Goal: Task Accomplishment & Management: Manage account settings

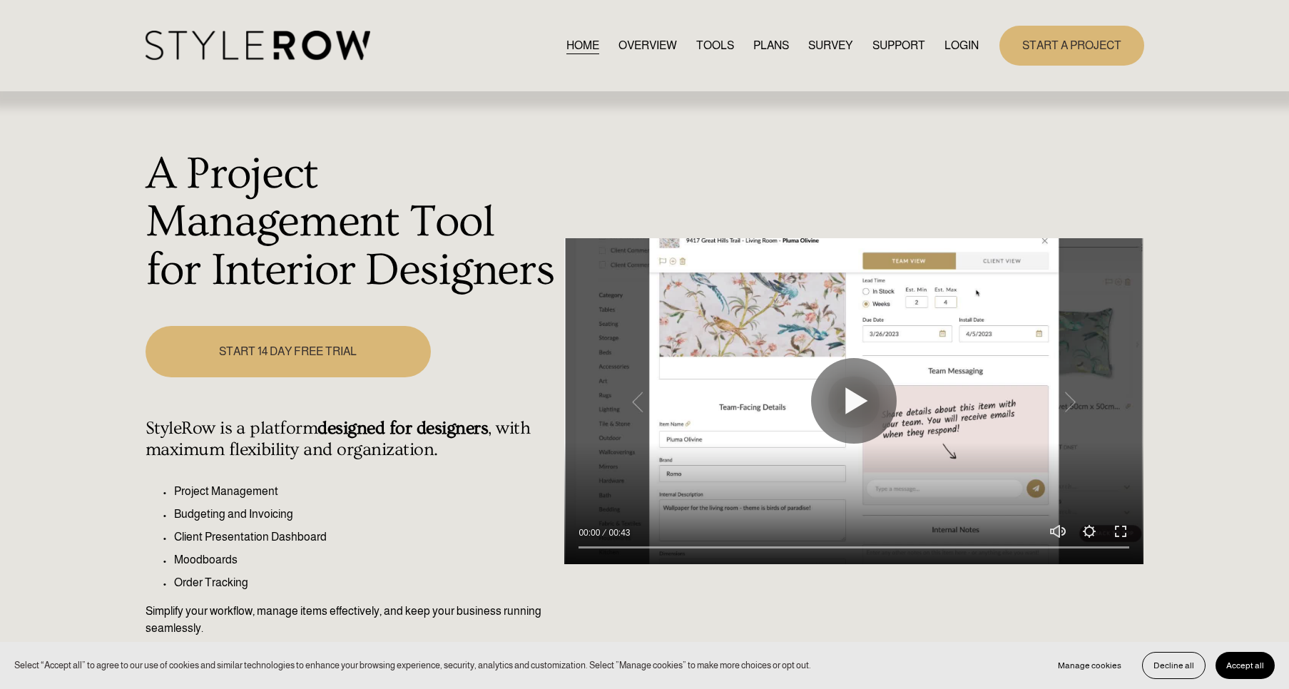
click at [0, 0] on link "RESOURCE CENTER" at bounding box center [0, 0] width 0 height 0
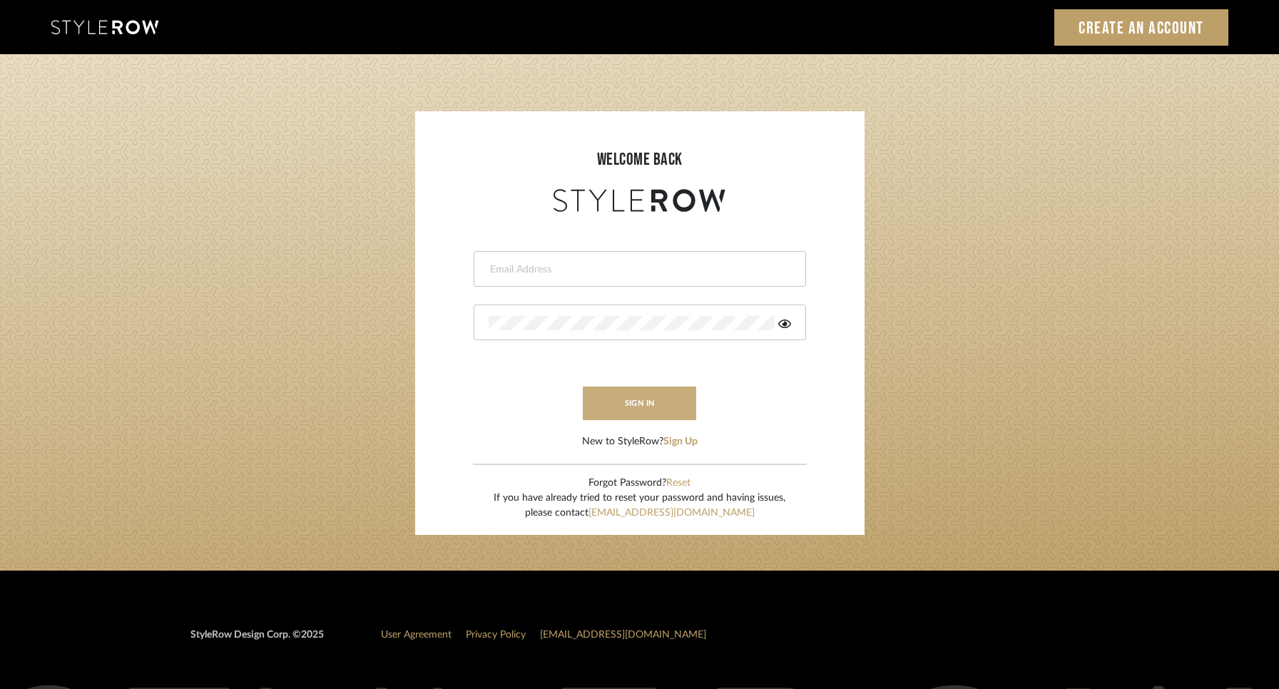
type input "[PERSON_NAME][EMAIL_ADDRESS][DOMAIN_NAME]"
click at [620, 405] on button "sign in" at bounding box center [640, 404] width 114 height 34
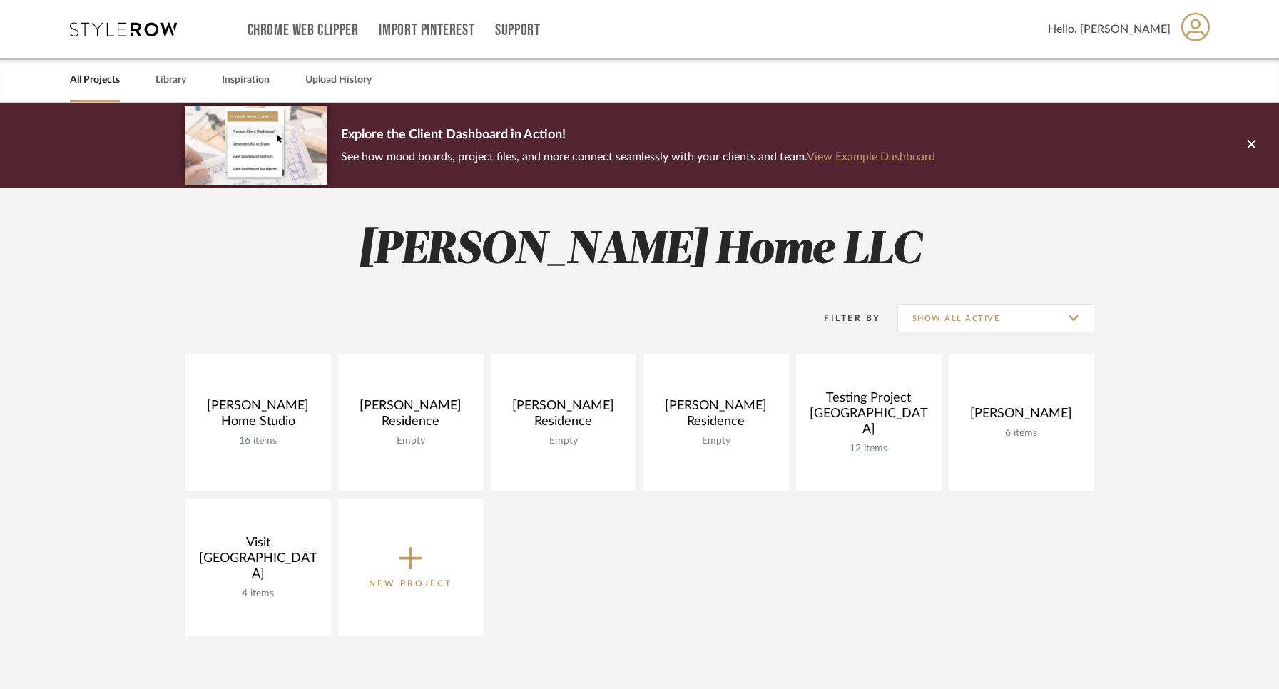
click at [1147, 30] on span "Hello, [PERSON_NAME]" at bounding box center [1109, 29] width 123 height 17
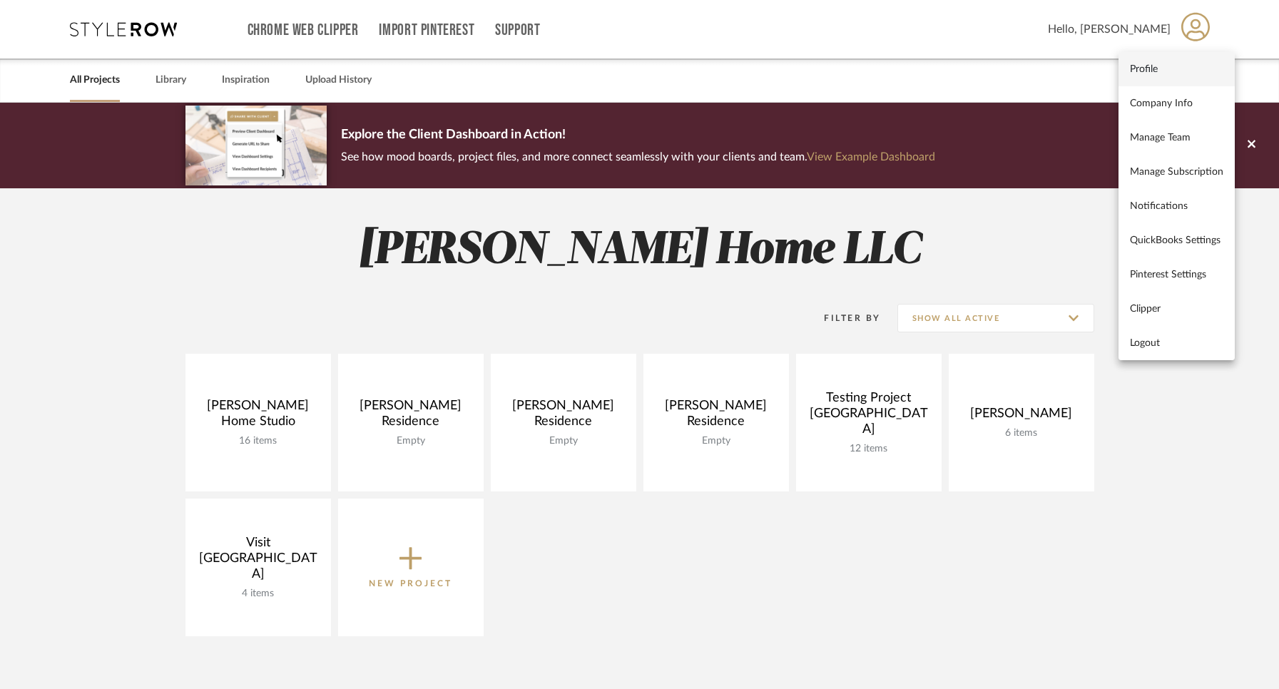
click at [1132, 71] on span "Profile" at bounding box center [1176, 69] width 93 height 12
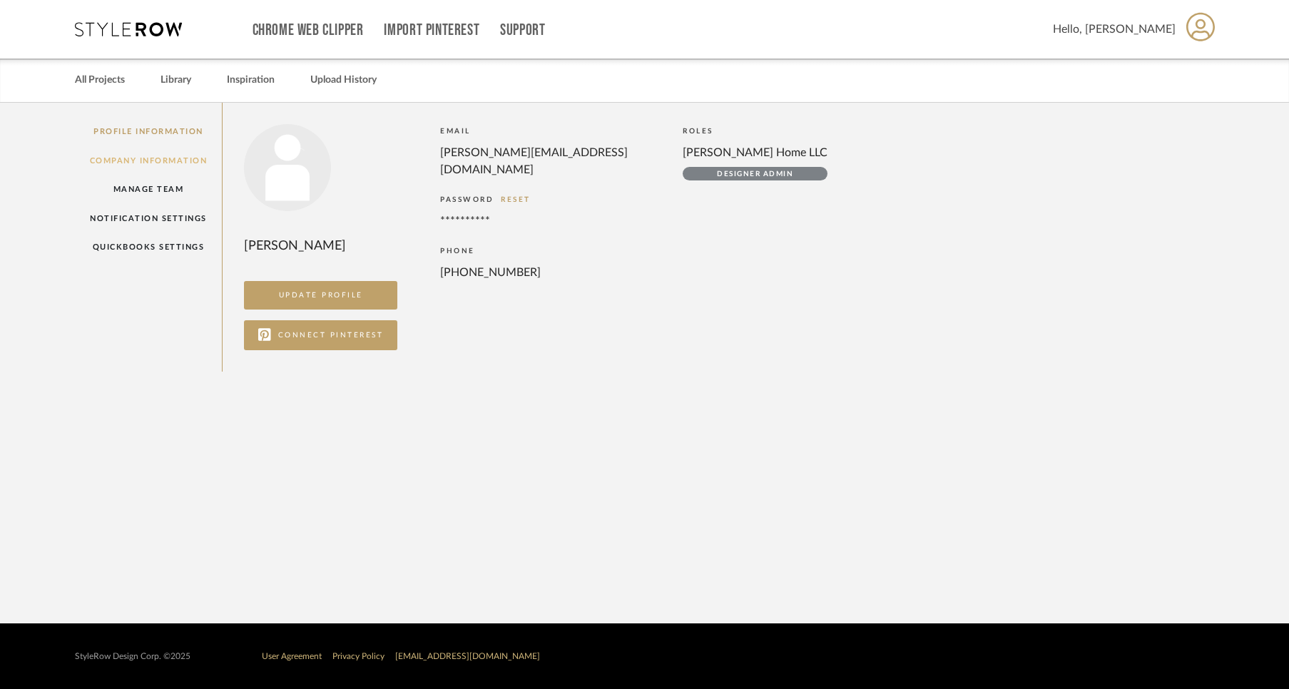
click at [176, 163] on link "Company Information" at bounding box center [149, 160] width 148 height 29
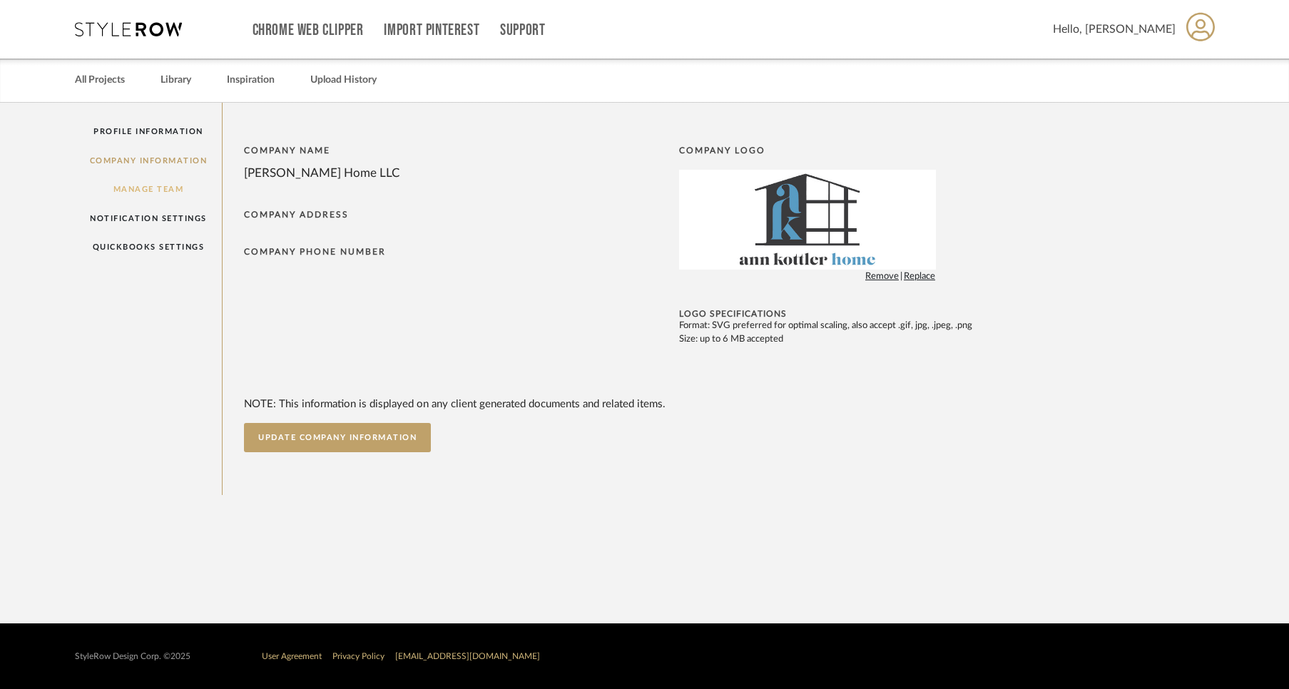
click at [162, 189] on link "Manage Team" at bounding box center [149, 189] width 148 height 29
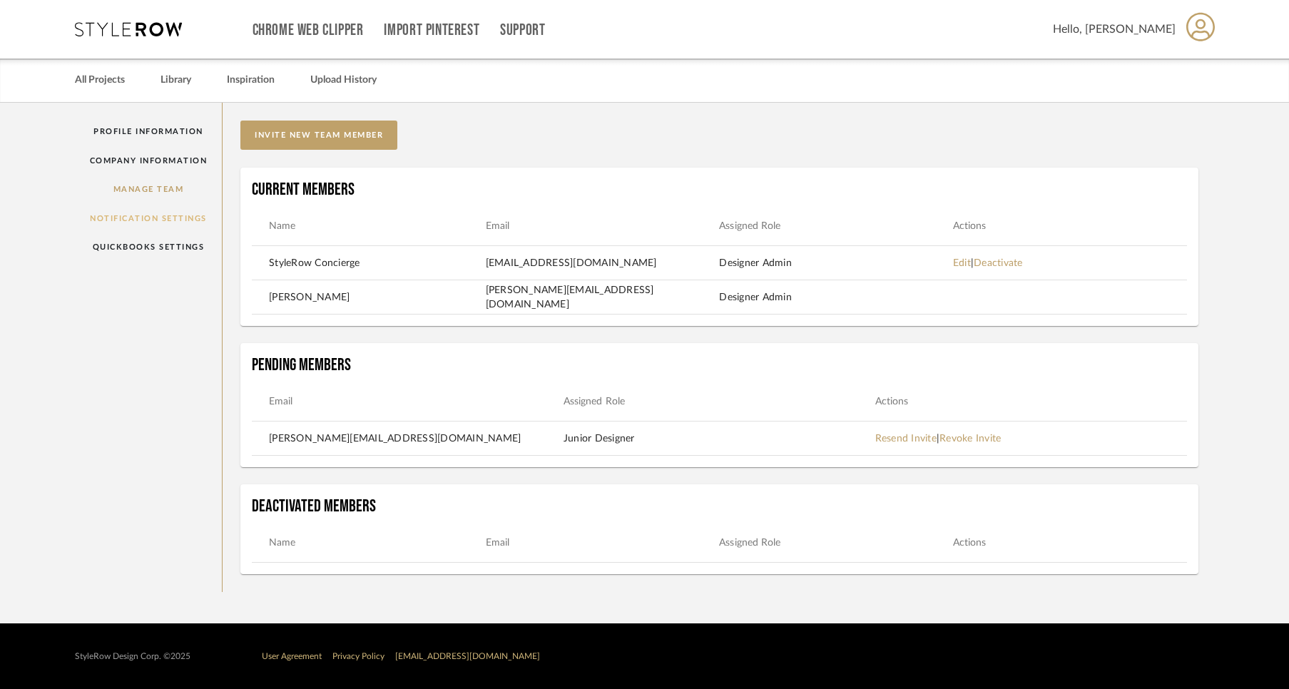
click at [156, 218] on link "Notification Settings" at bounding box center [149, 218] width 148 height 29
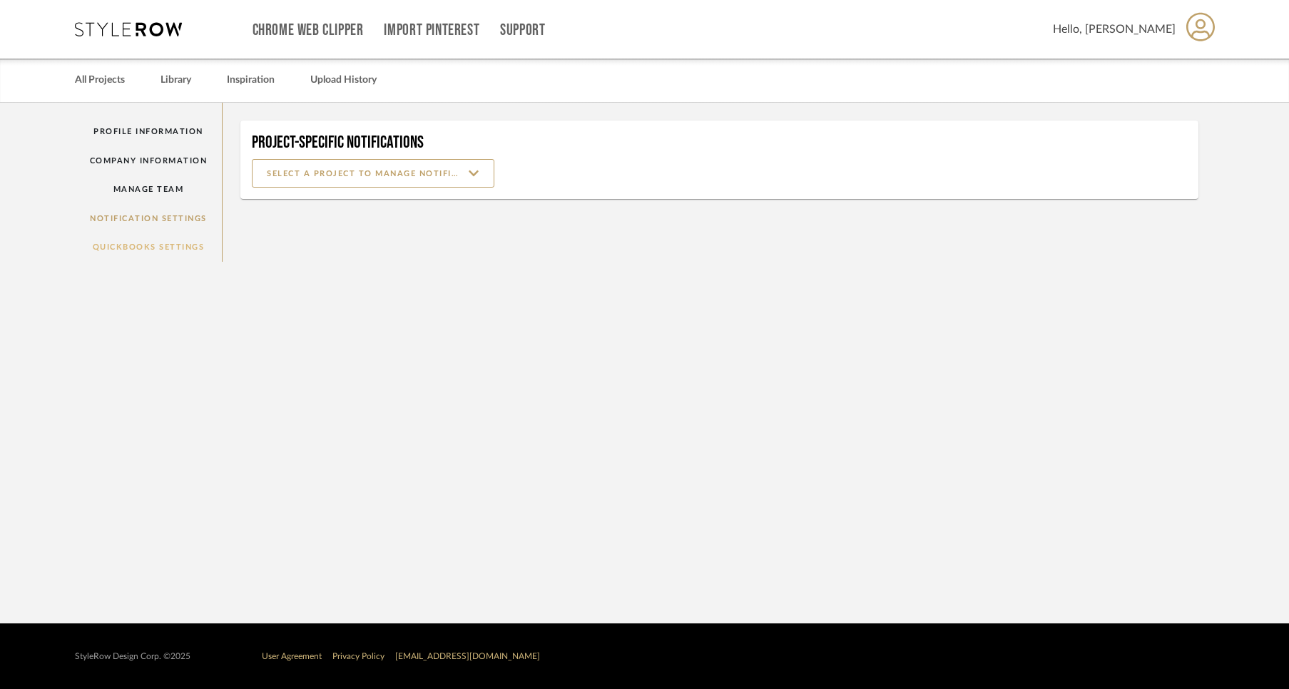
click at [146, 246] on link "QuickBooks Settings" at bounding box center [149, 247] width 148 height 29
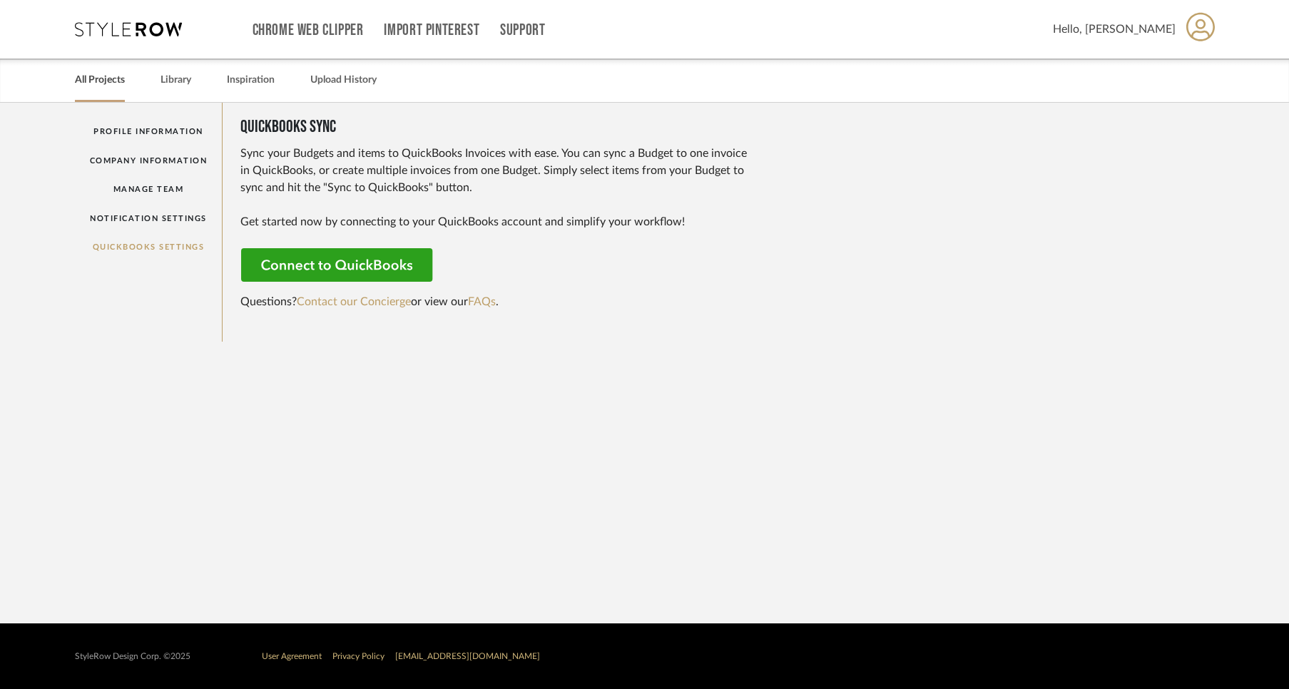
click at [109, 81] on link "All Projects" at bounding box center [100, 80] width 50 height 19
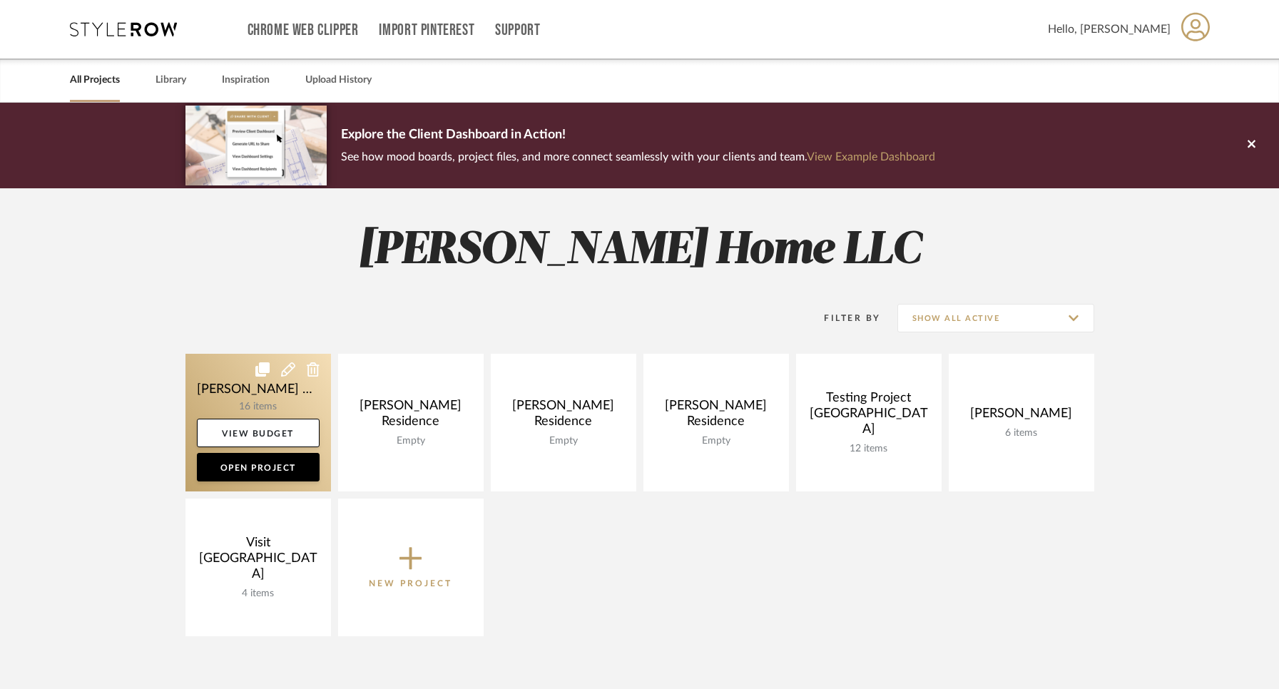
click at [253, 381] on link at bounding box center [259, 423] width 146 height 138
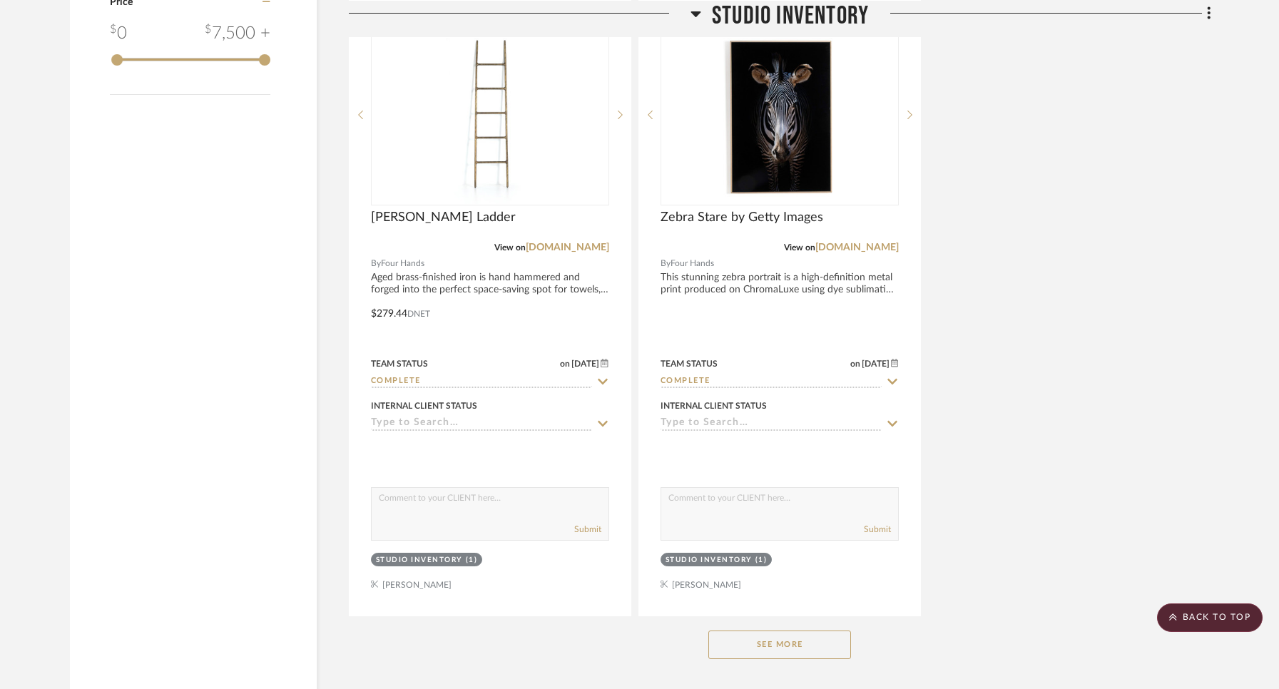
scroll to position [1740, 0]
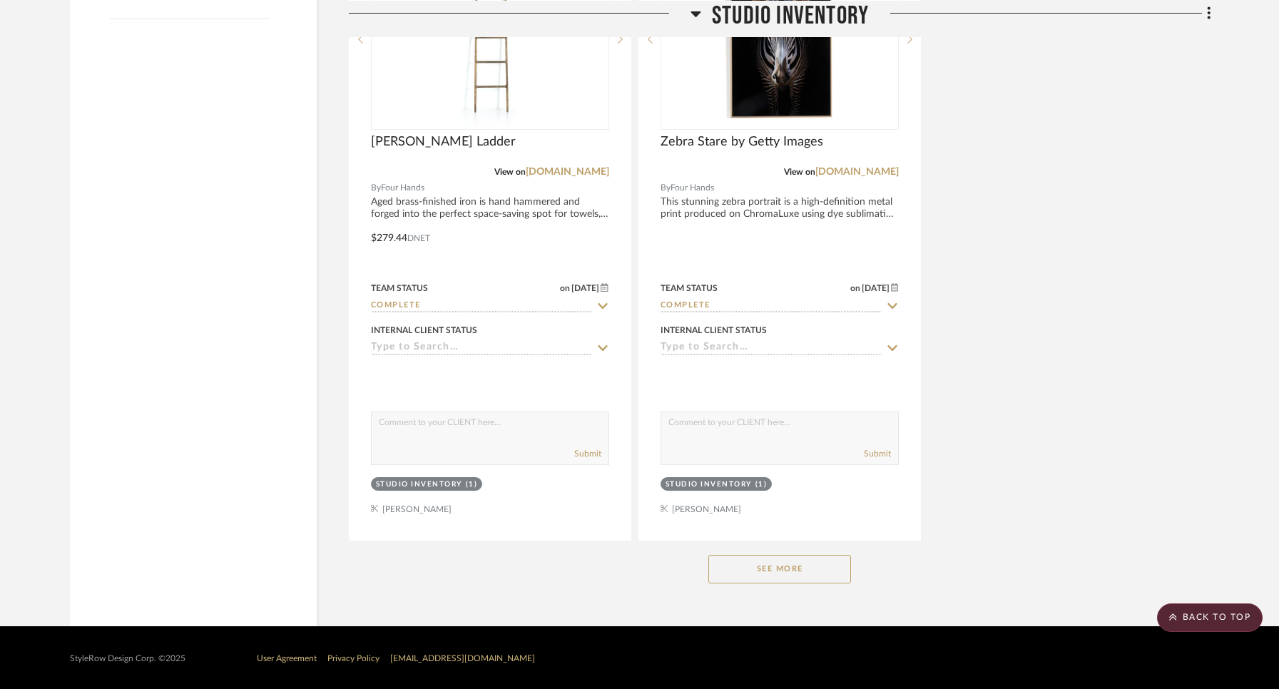
click at [749, 567] on button "See More" at bounding box center [780, 569] width 143 height 29
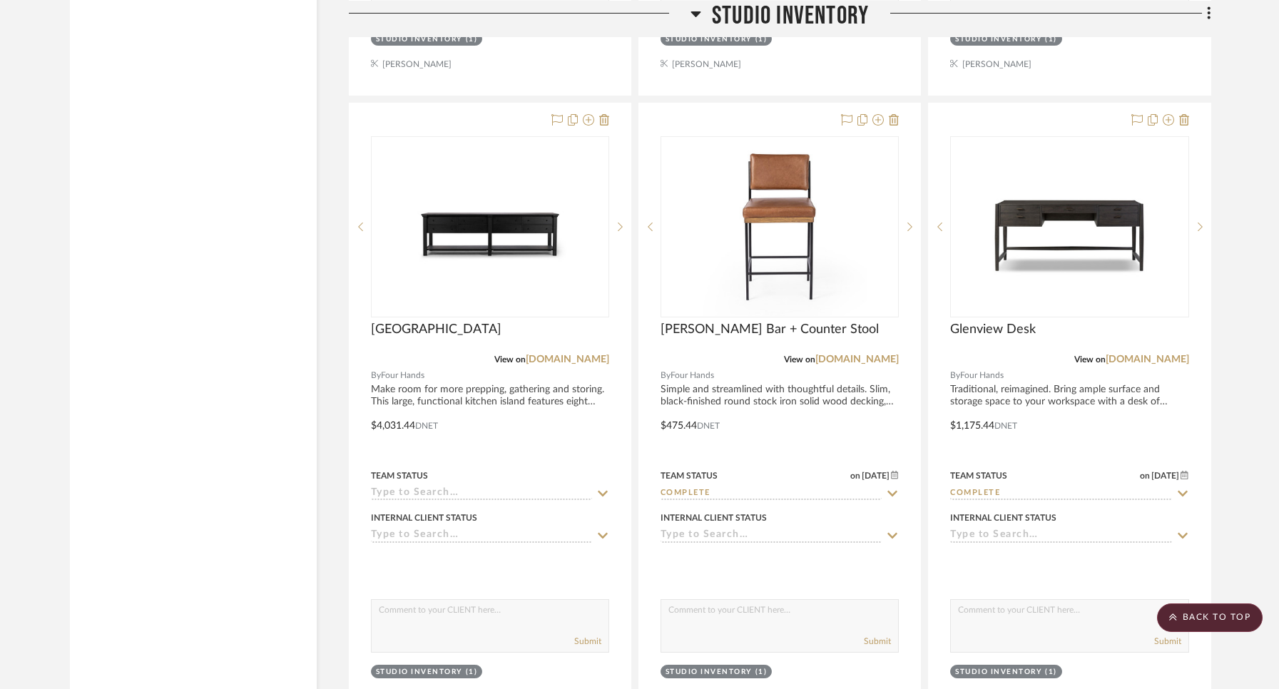
scroll to position [2824, 0]
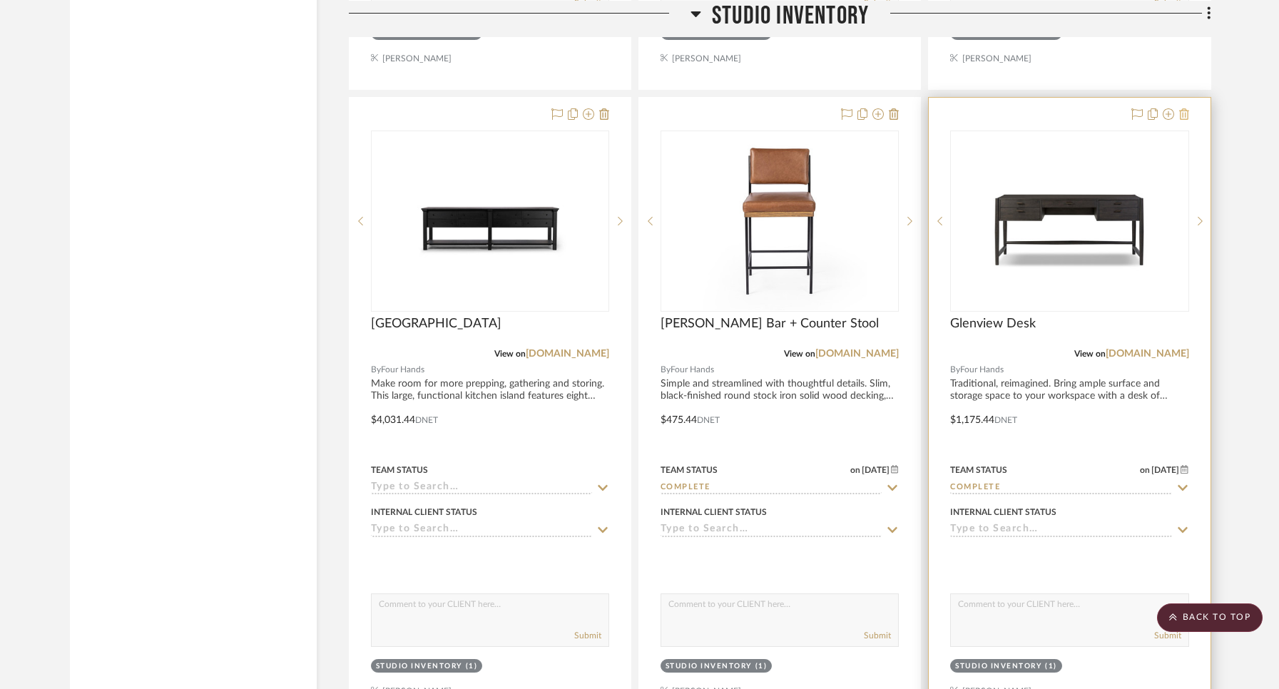
click at [1179, 108] on icon at bounding box center [1184, 113] width 10 height 11
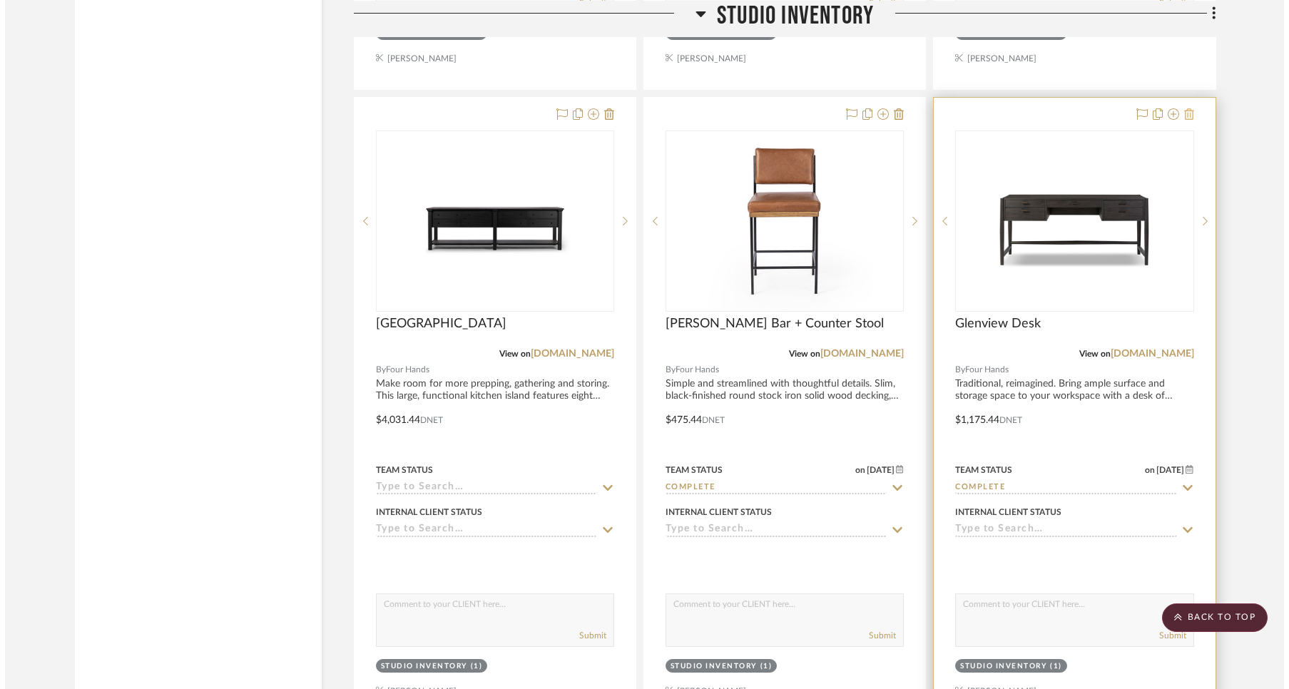
scroll to position [0, 0]
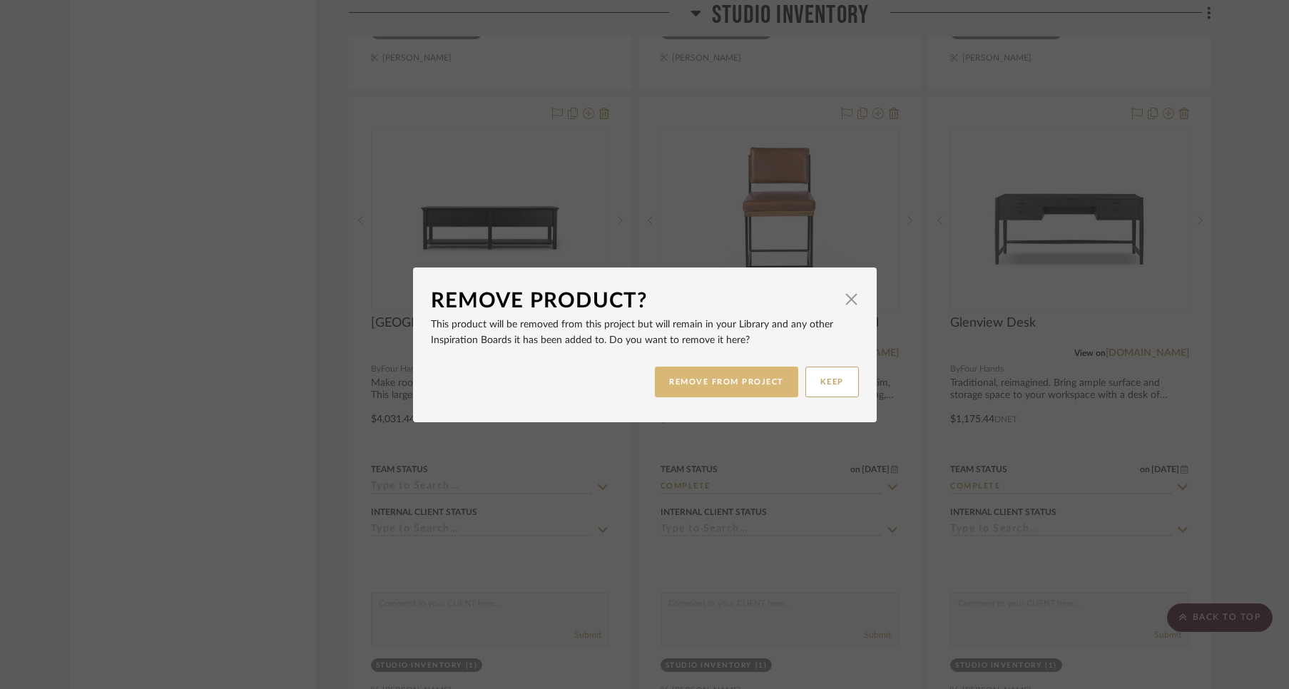
click at [749, 382] on button "REMOVE FROM PROJECT" at bounding box center [726, 382] width 143 height 31
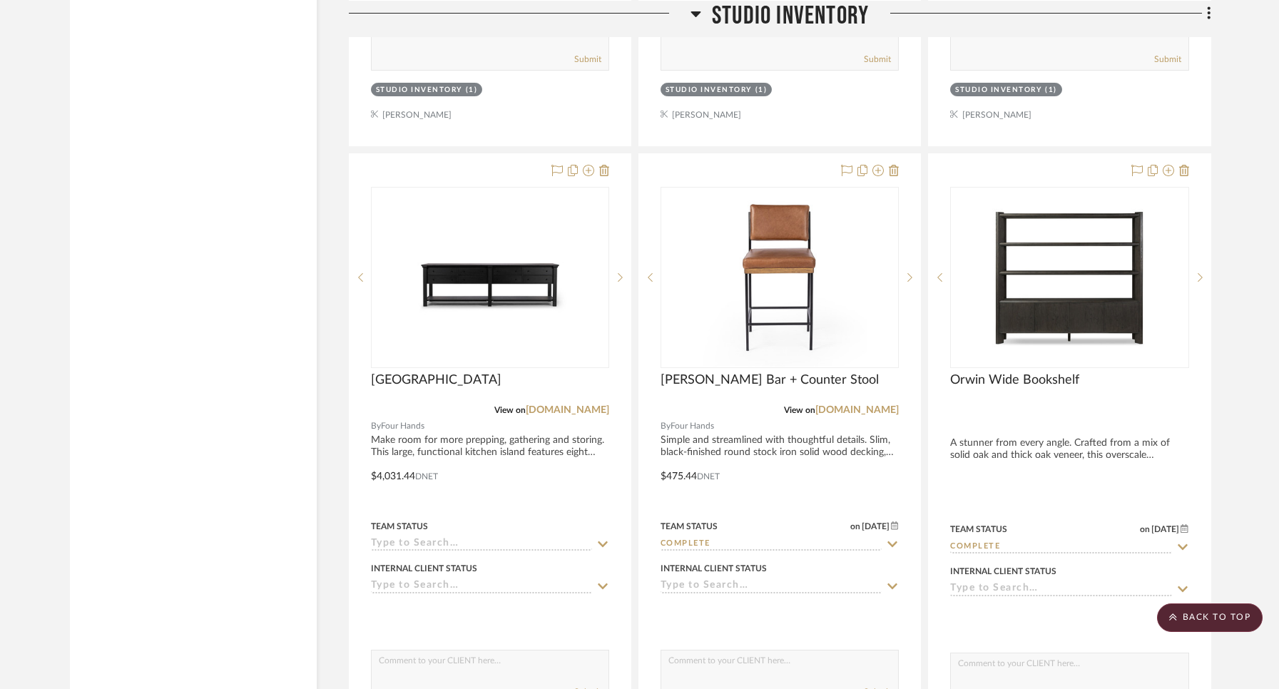
scroll to position [2754, 0]
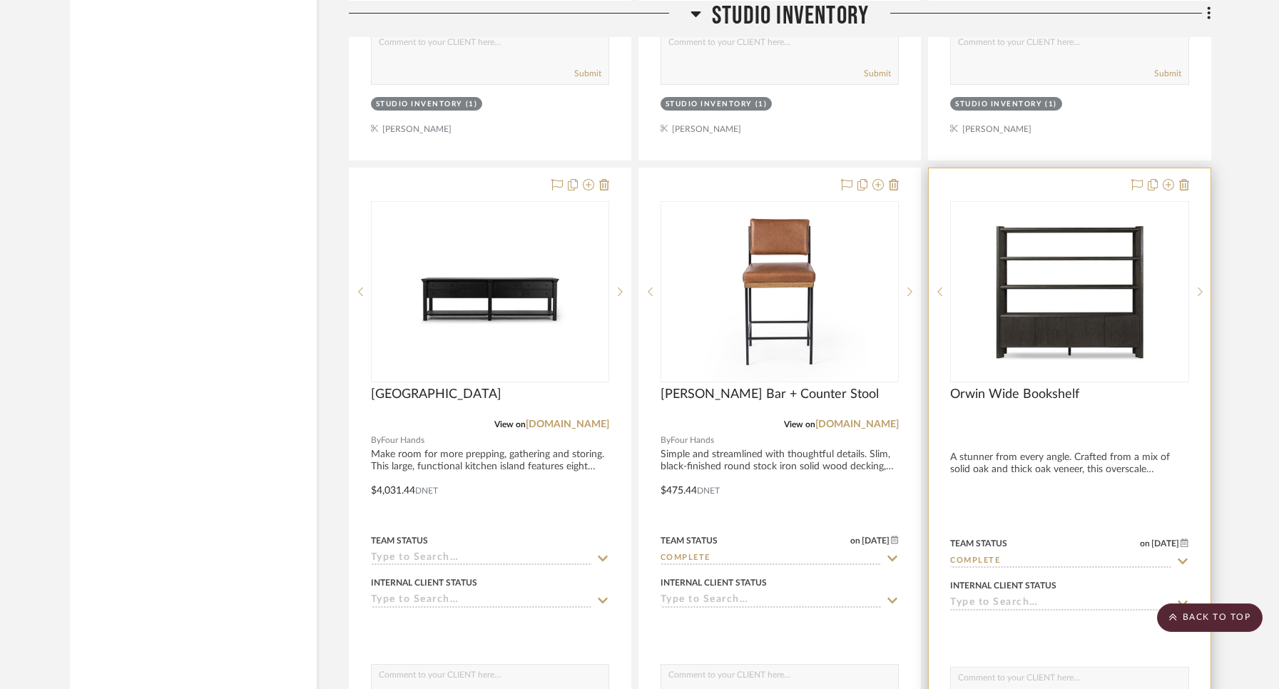
click at [1035, 319] on img "0" at bounding box center [1069, 292] width 178 height 178
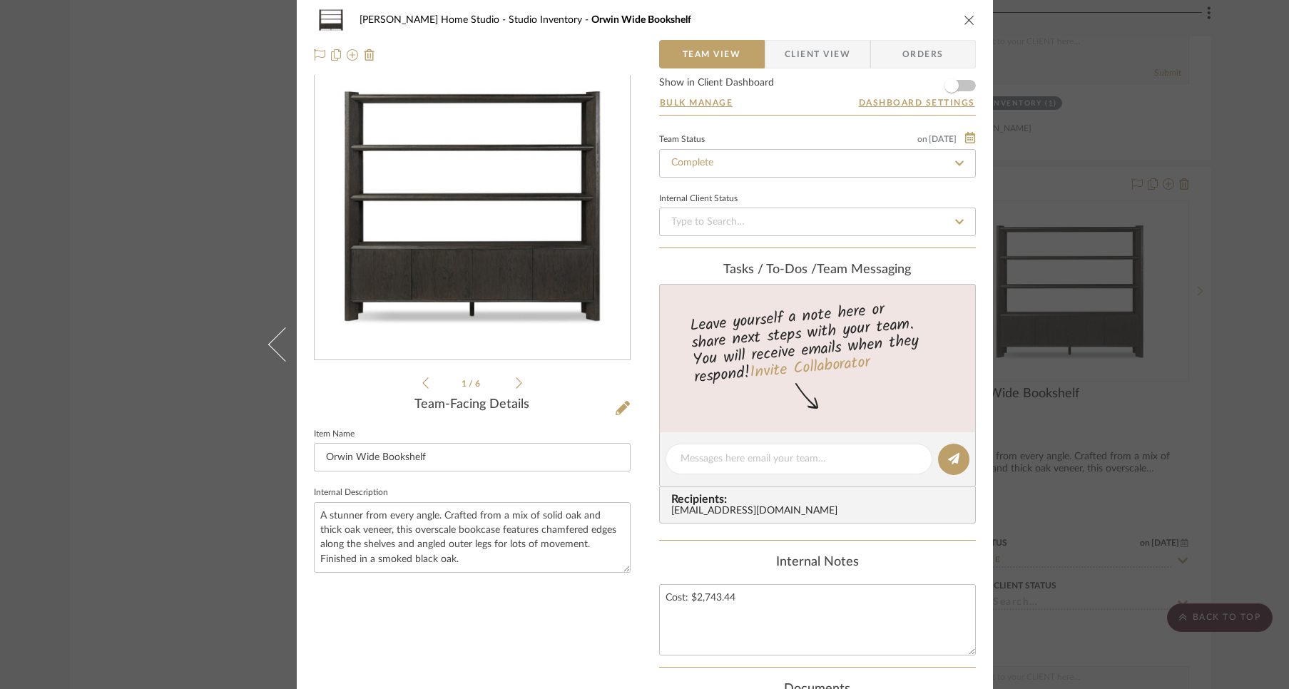
scroll to position [0, 0]
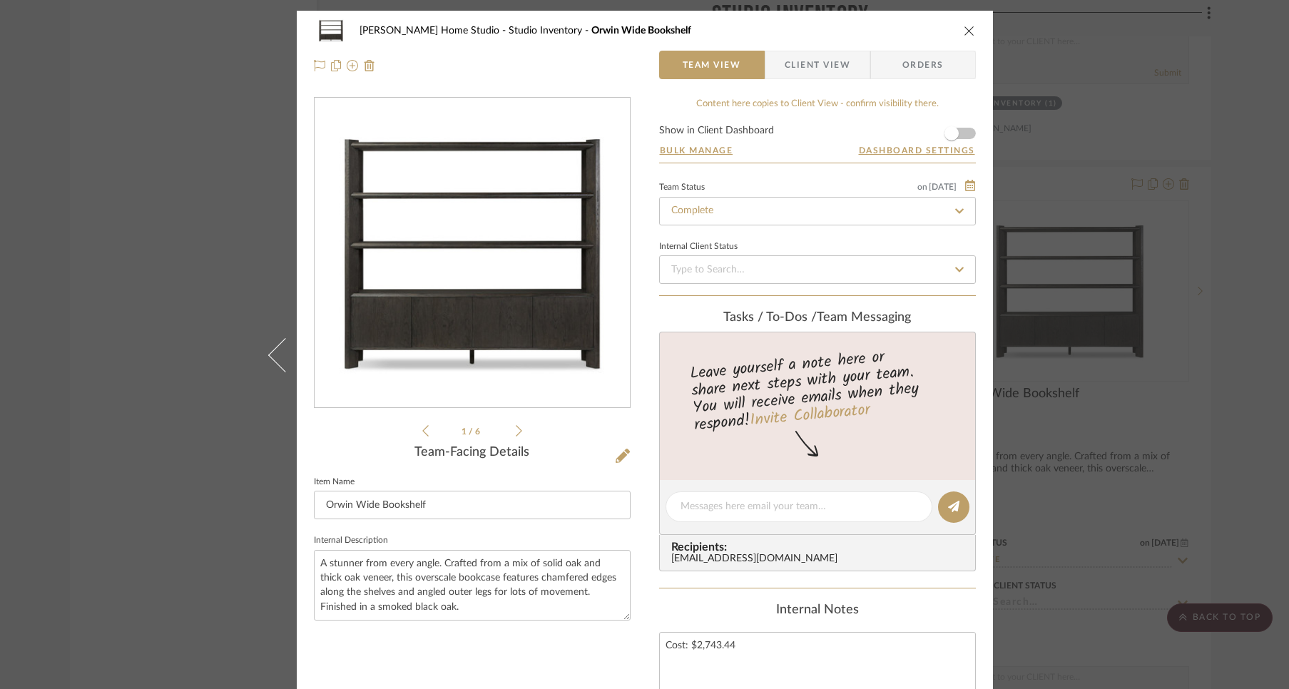
click at [964, 26] on icon "close" at bounding box center [969, 30] width 11 height 11
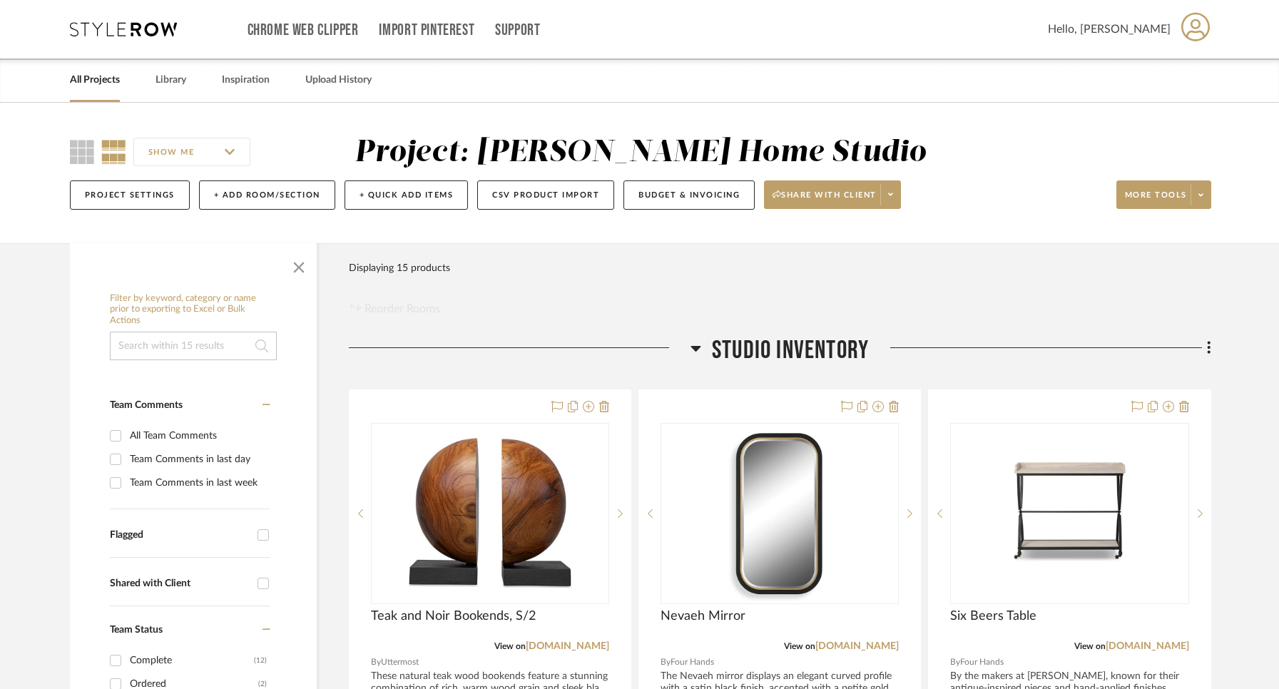
click at [112, 81] on link "All Projects" at bounding box center [95, 80] width 50 height 19
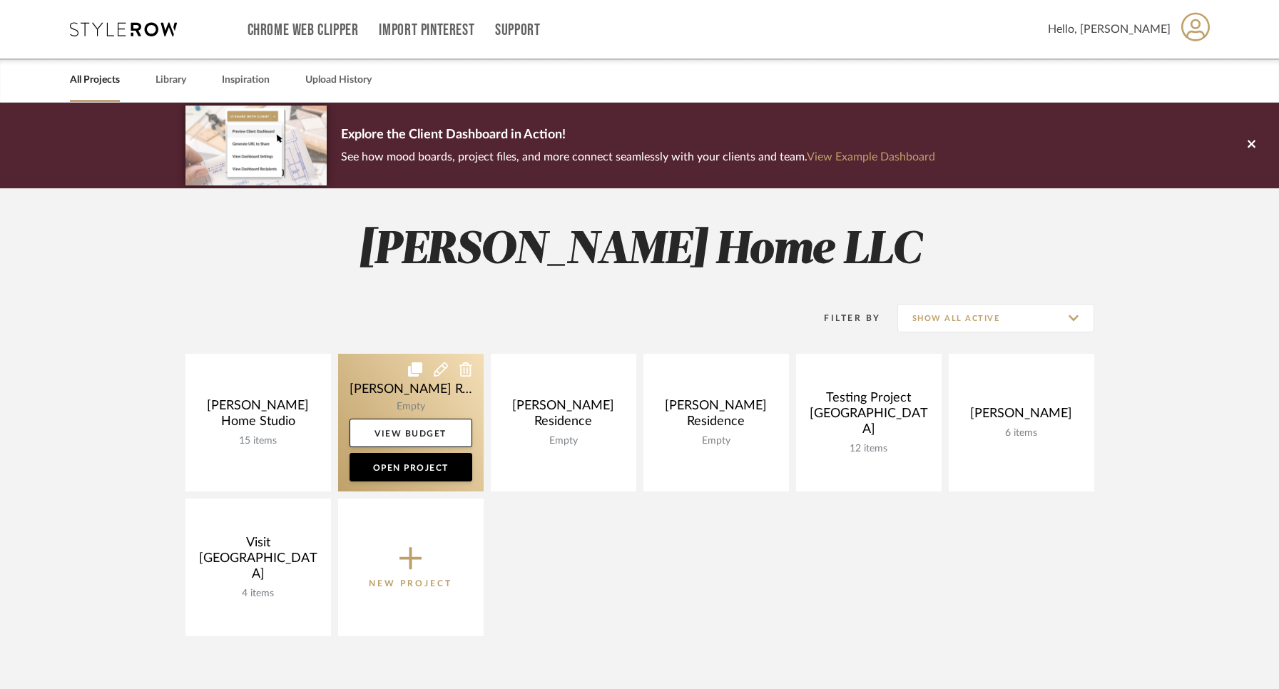
click at [466, 366] on icon at bounding box center [466, 369] width 13 height 14
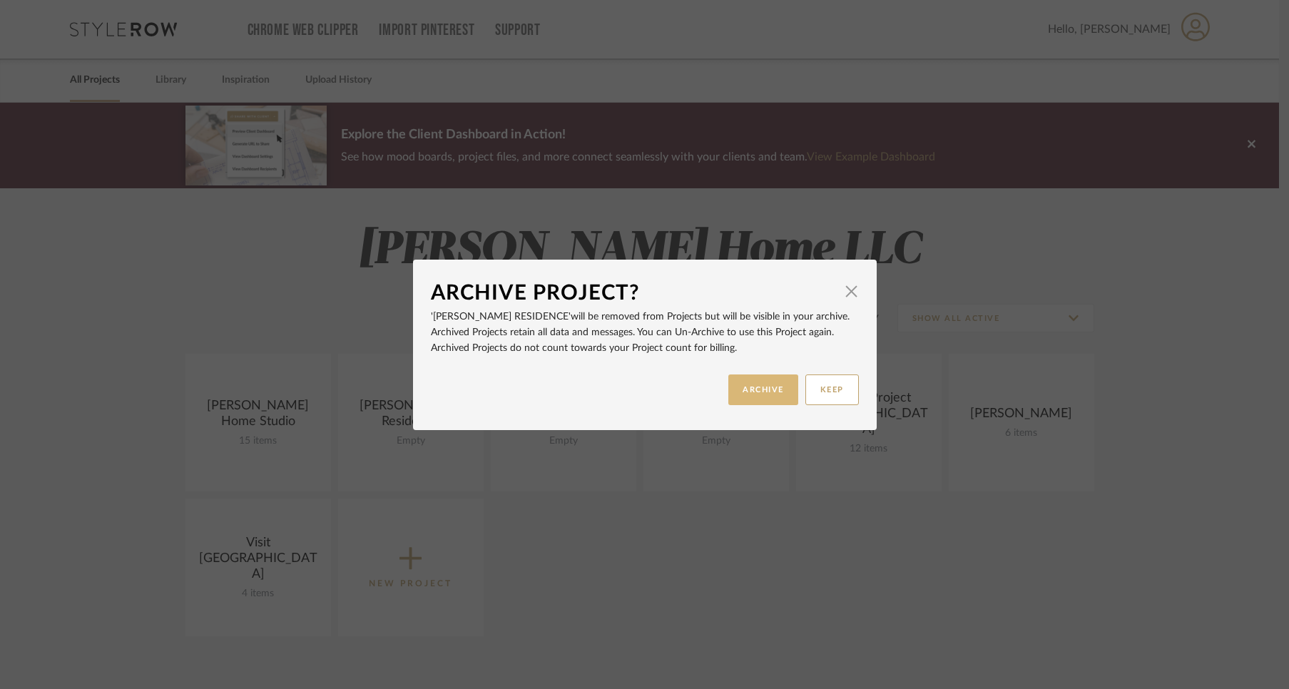
click at [737, 383] on button "ARCHIVE" at bounding box center [764, 390] width 70 height 31
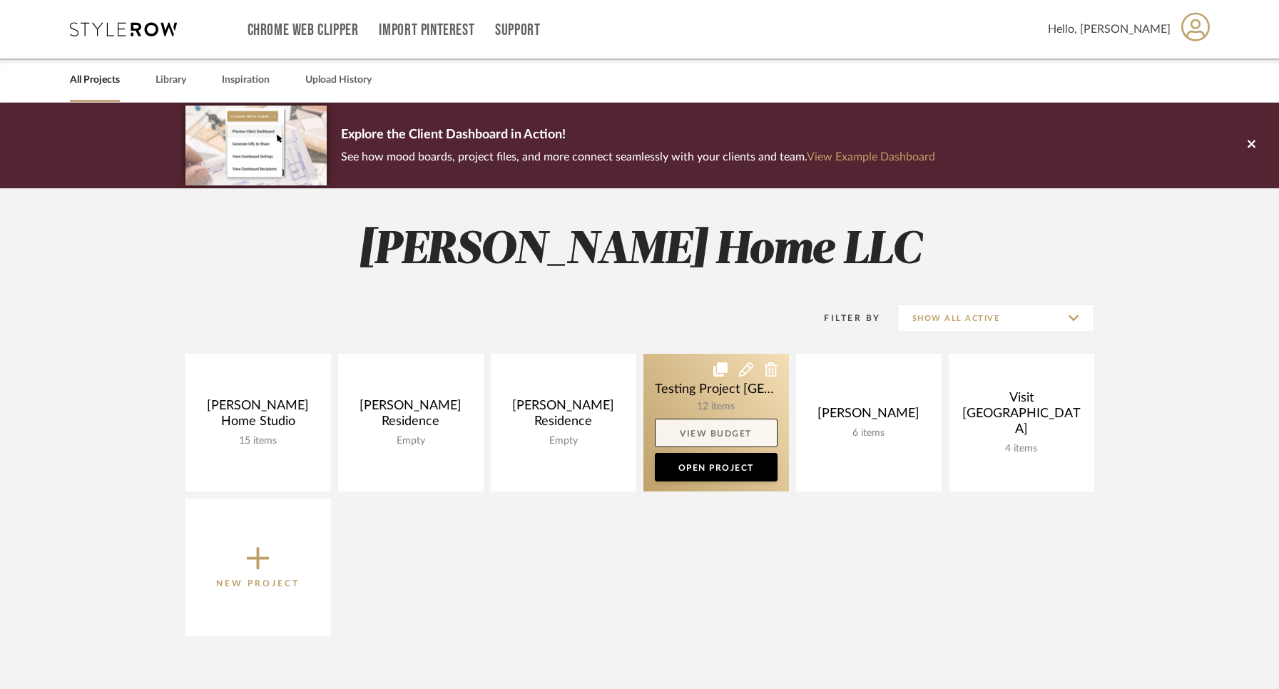
click at [701, 420] on link "View Budget" at bounding box center [716, 433] width 123 height 29
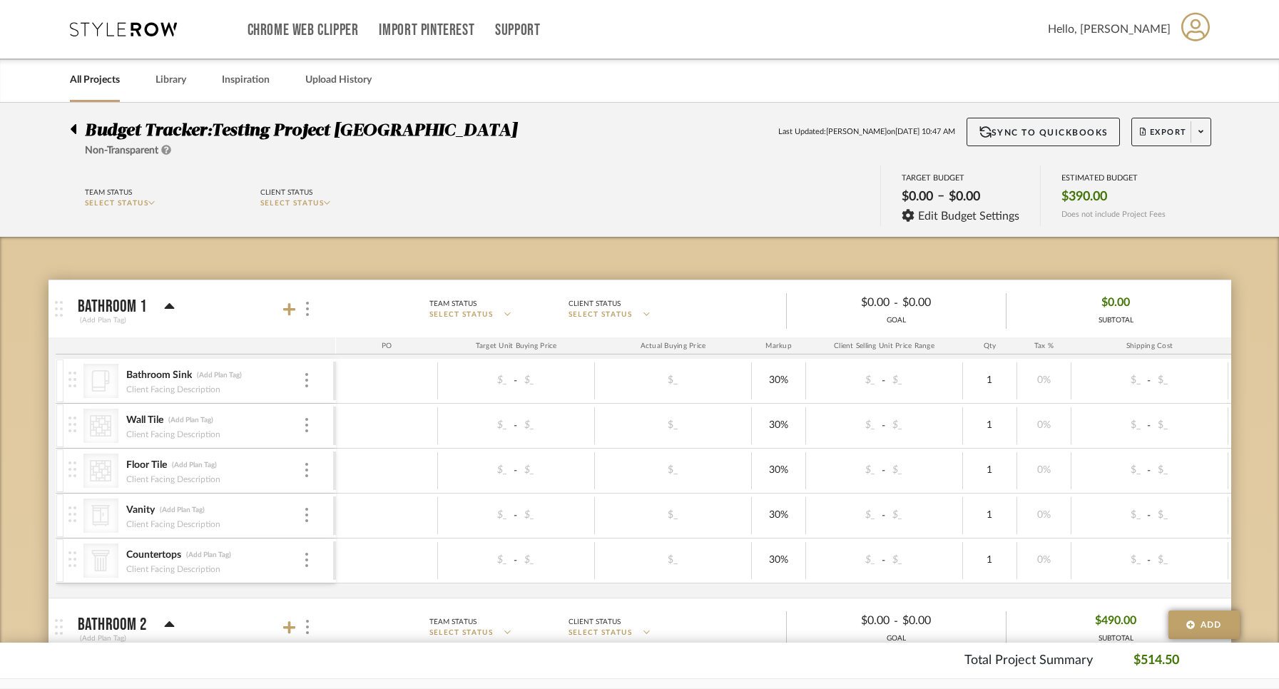
click at [81, 84] on link "All Projects" at bounding box center [95, 80] width 50 height 19
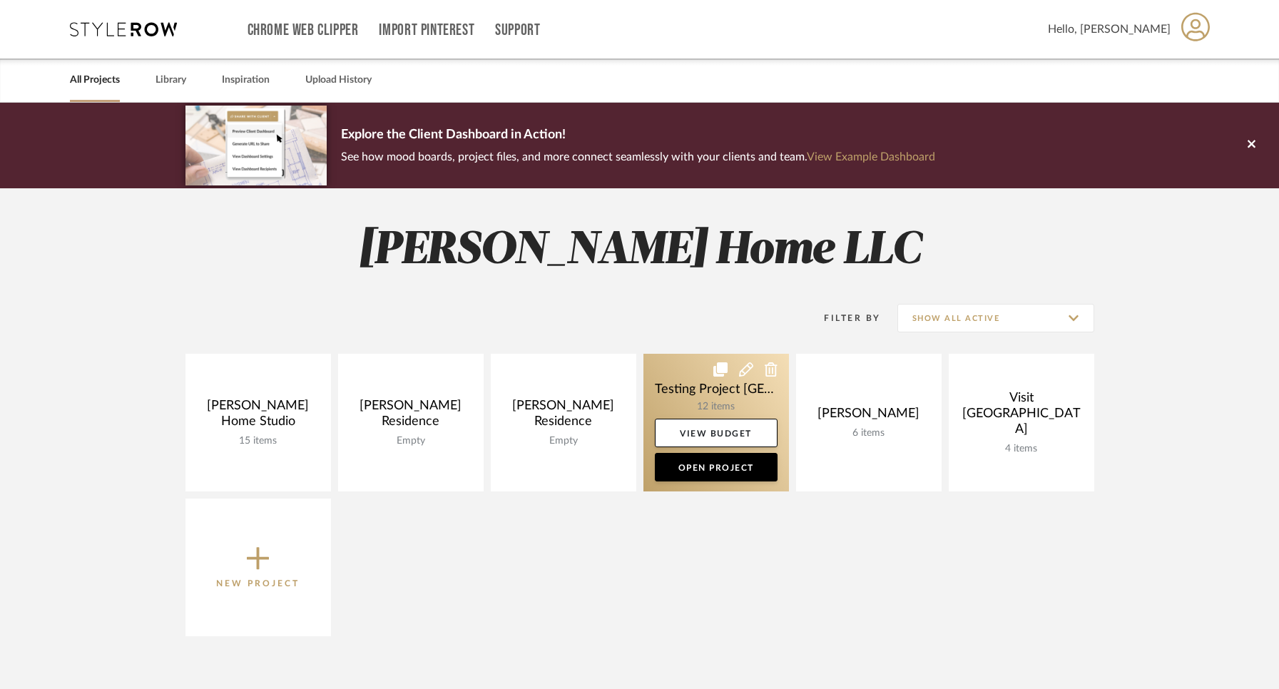
click at [768, 365] on icon at bounding box center [771, 369] width 13 height 14
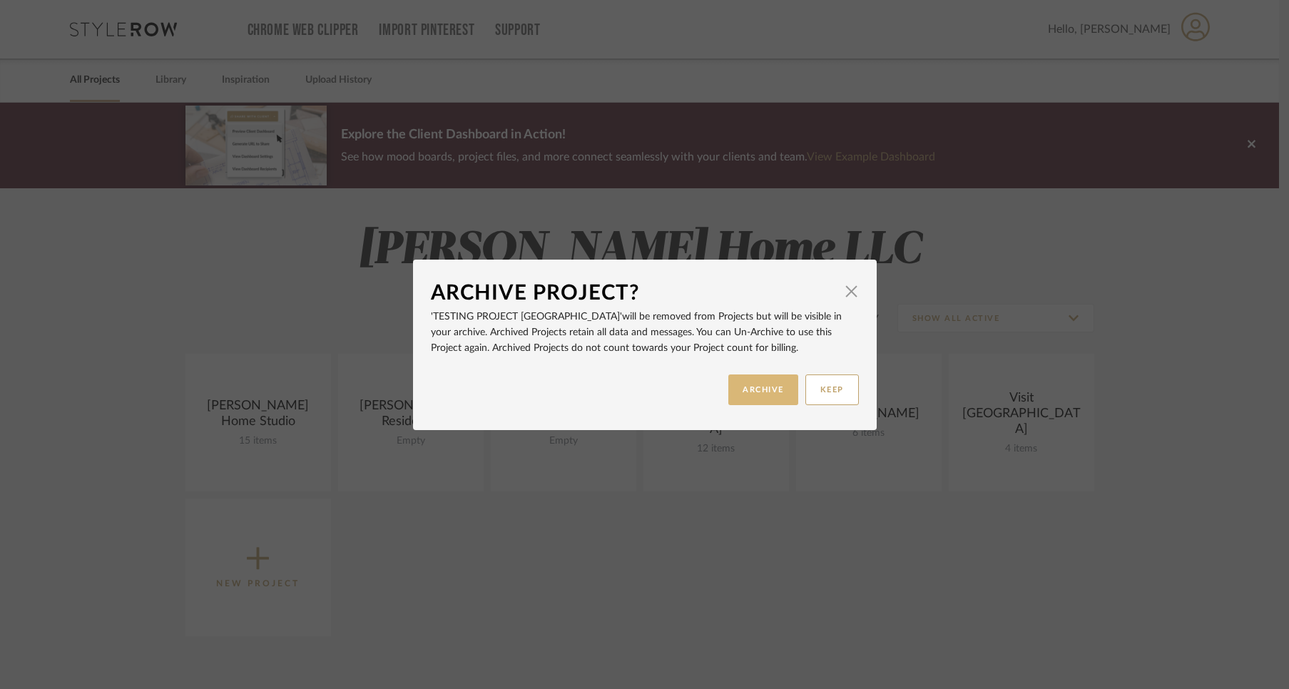
click at [756, 390] on button "ARCHIVE" at bounding box center [764, 390] width 70 height 31
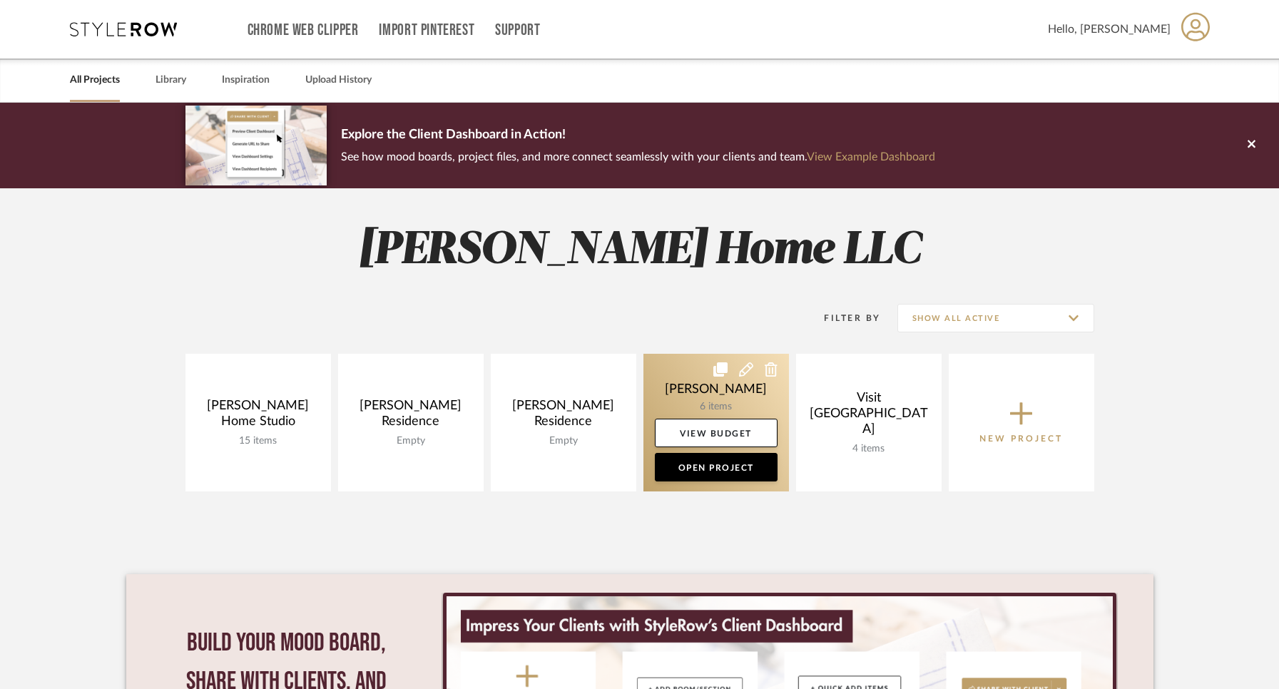
click at [760, 395] on link at bounding box center [717, 423] width 146 height 138
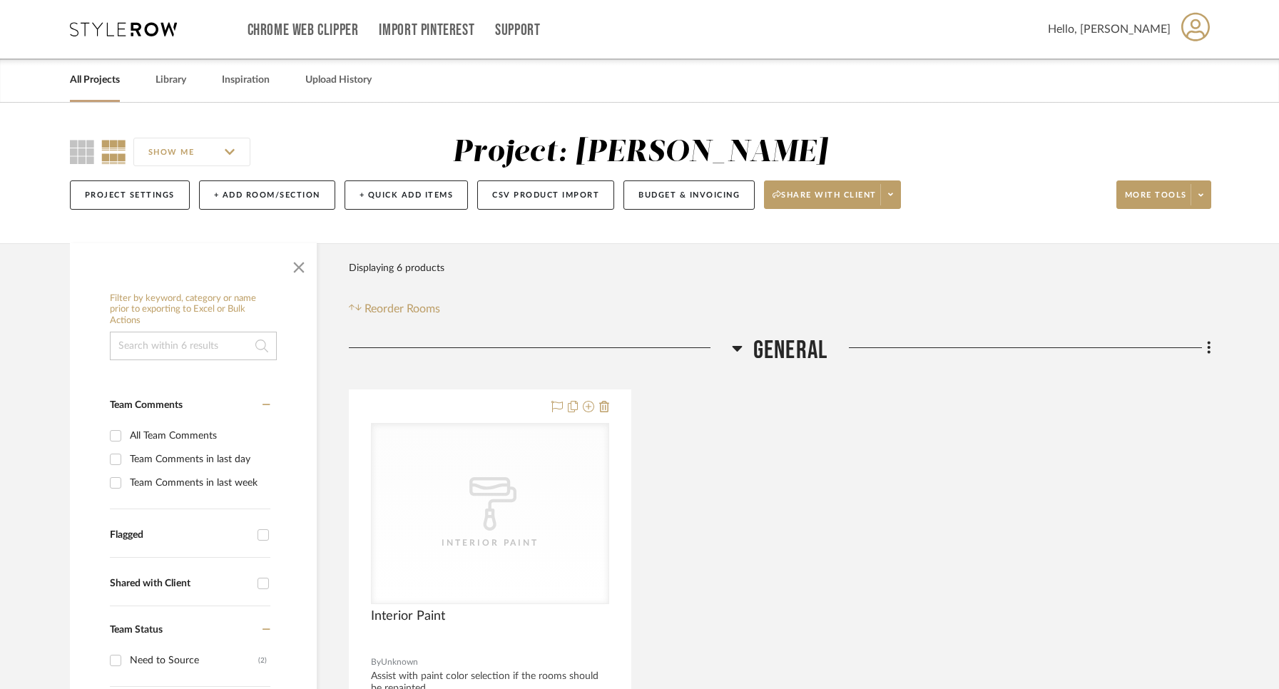
click at [78, 78] on link "All Projects" at bounding box center [95, 80] width 50 height 19
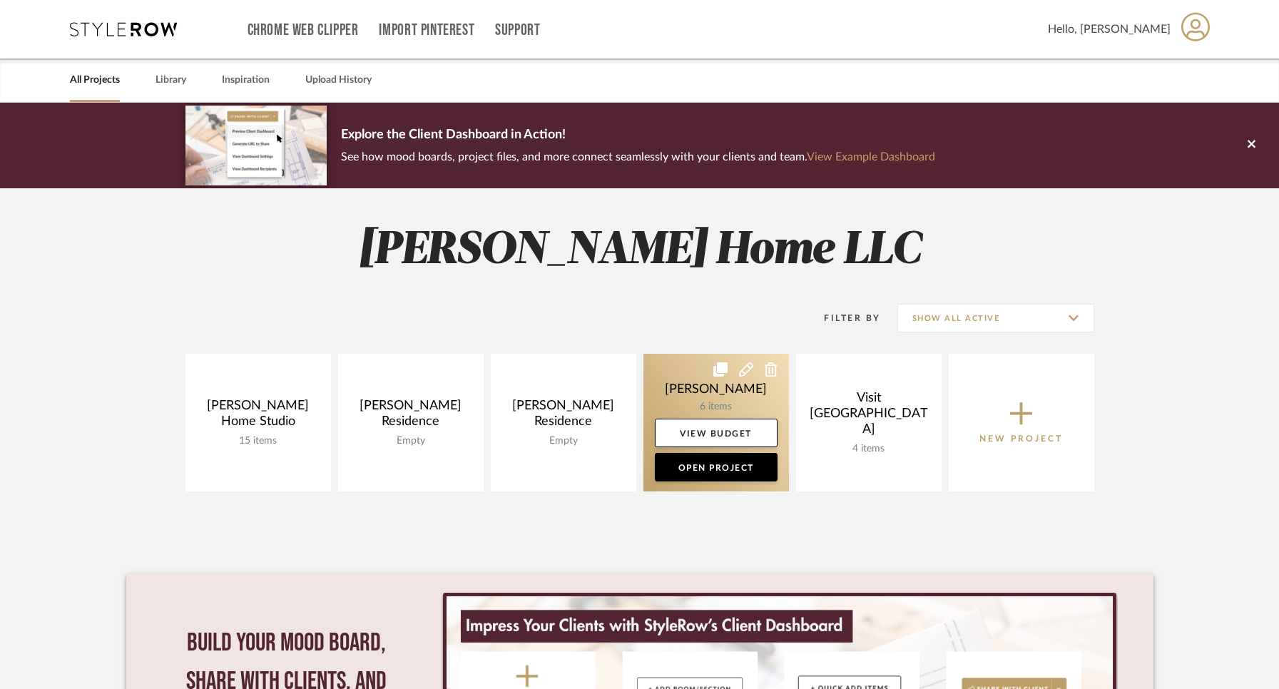
click at [774, 368] on icon at bounding box center [771, 369] width 13 height 14
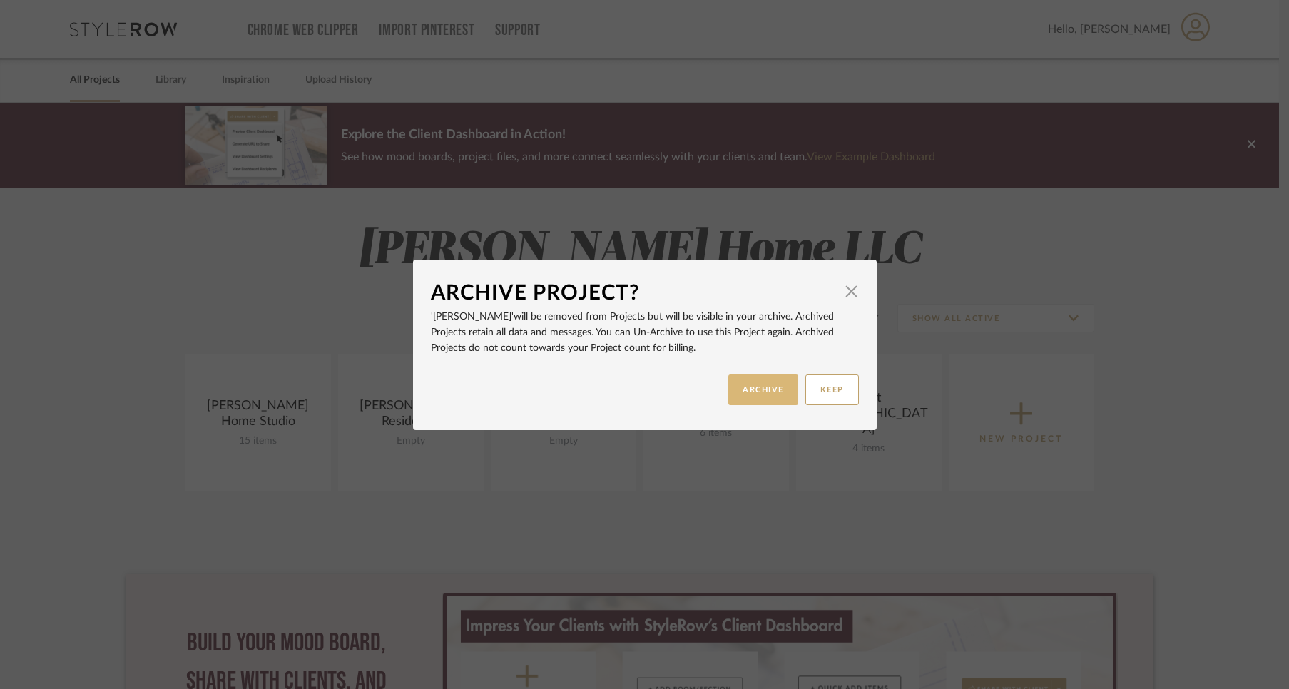
click at [759, 389] on button "ARCHIVE" at bounding box center [764, 390] width 70 height 31
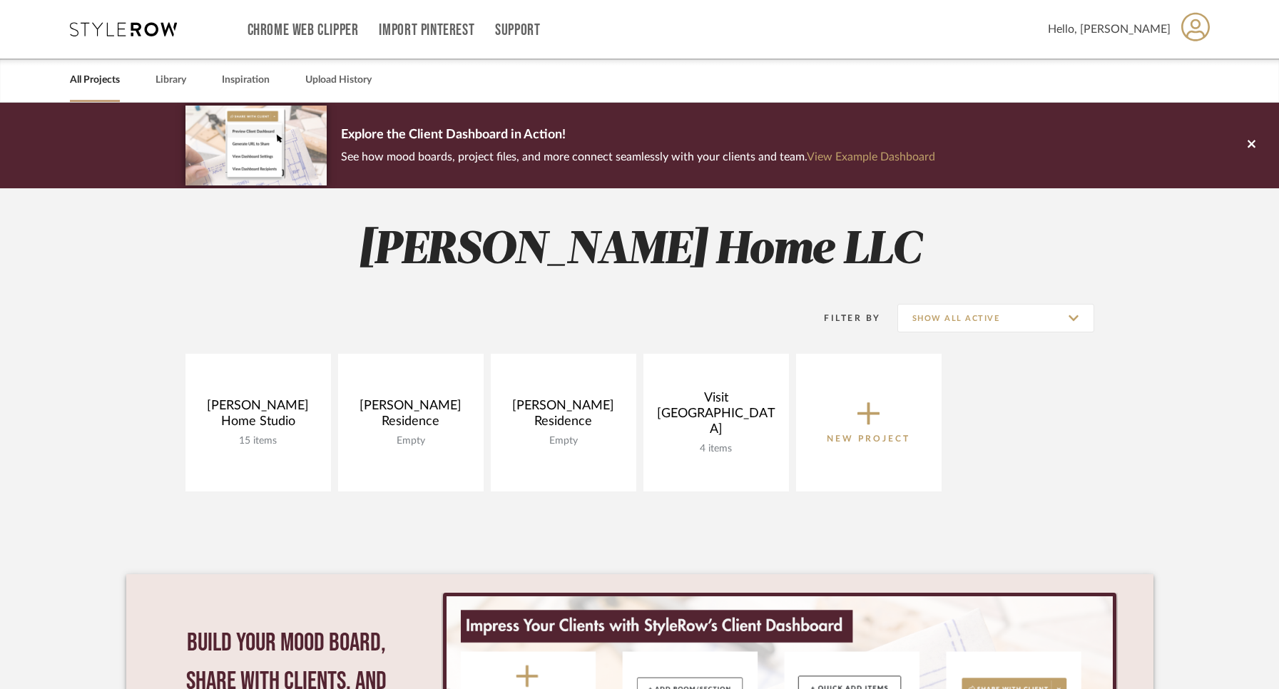
click at [846, 385] on button "New Project" at bounding box center [869, 423] width 146 height 138
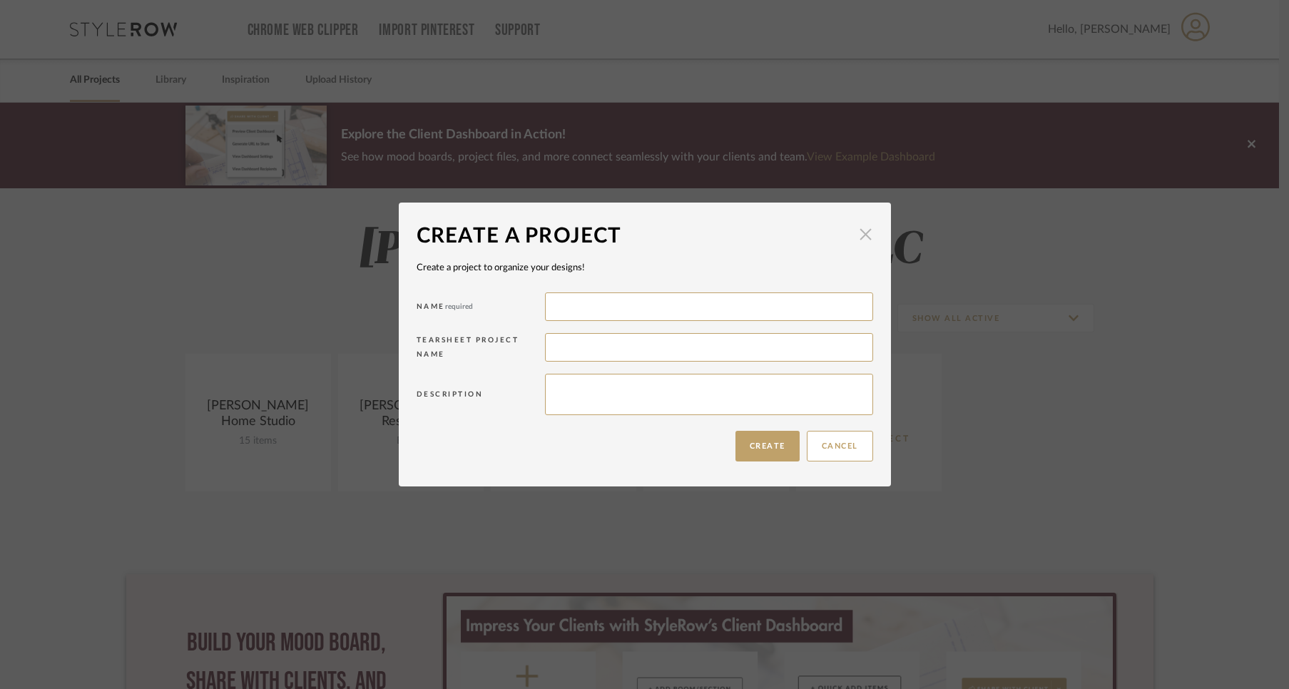
click at [860, 234] on span "button" at bounding box center [866, 234] width 29 height 29
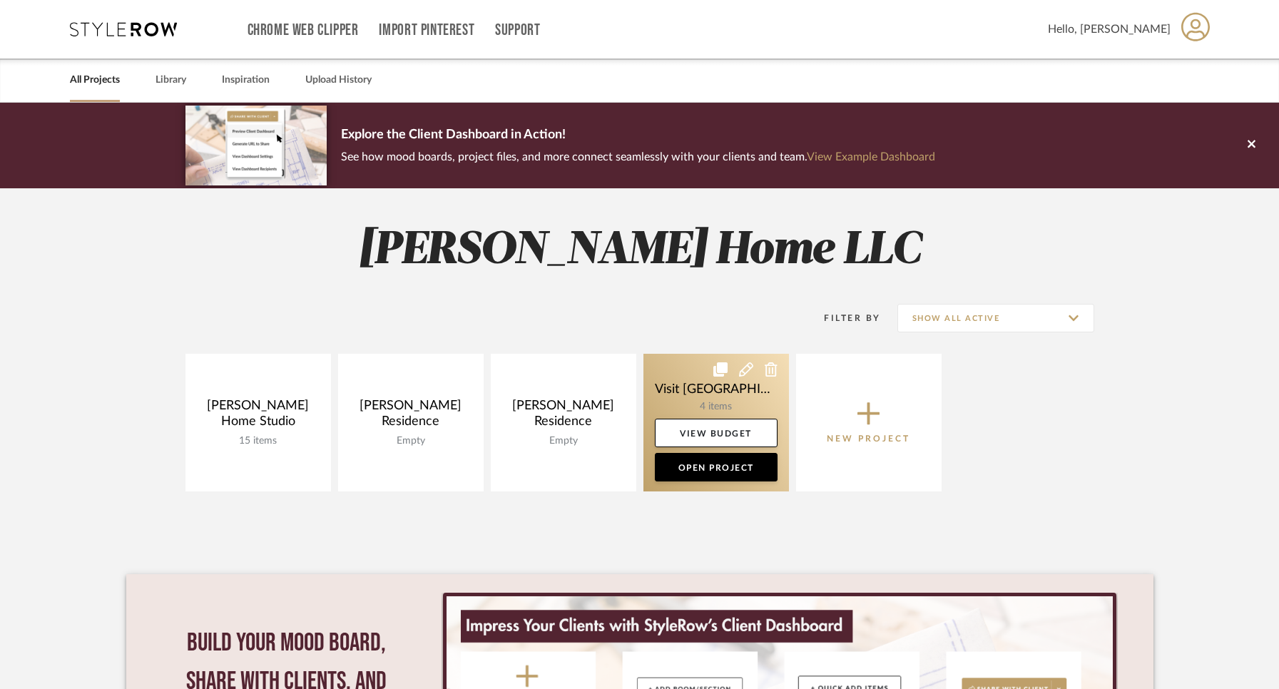
click at [768, 368] on icon at bounding box center [771, 369] width 13 height 14
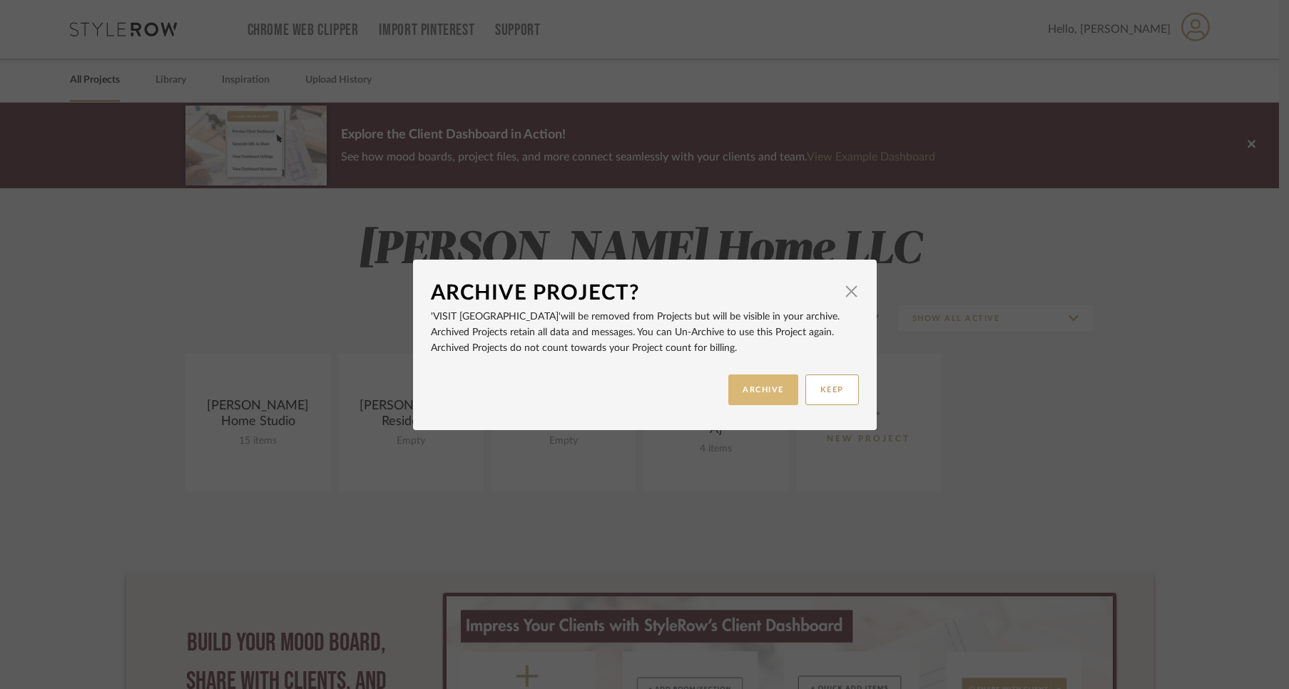
click at [757, 391] on button "ARCHIVE" at bounding box center [764, 390] width 70 height 31
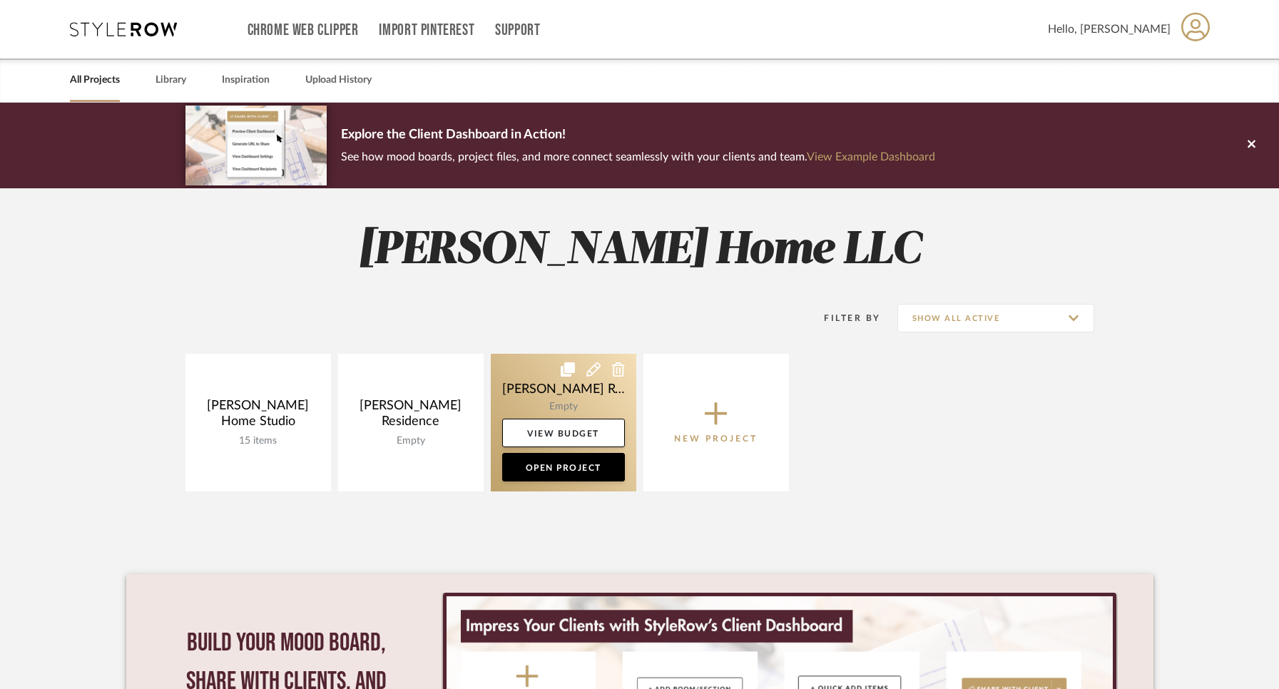
click at [575, 400] on link at bounding box center [564, 423] width 146 height 138
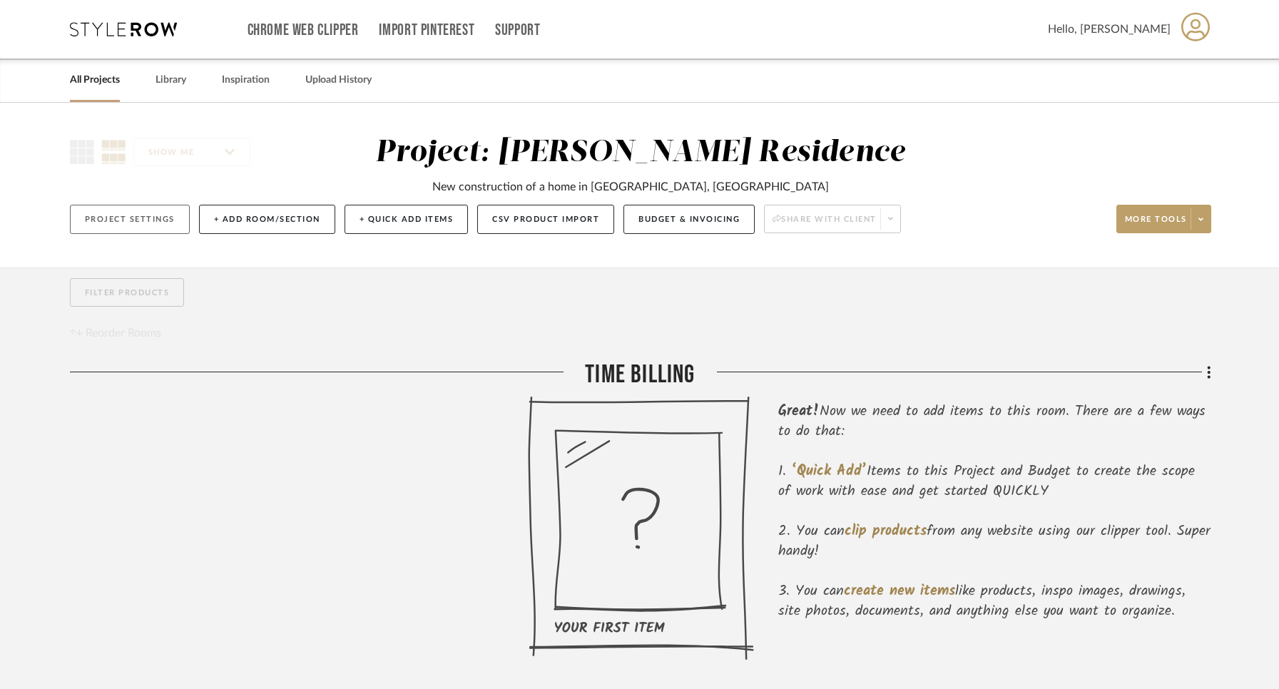
click at [146, 217] on button "Project Settings" at bounding box center [130, 219] width 120 height 29
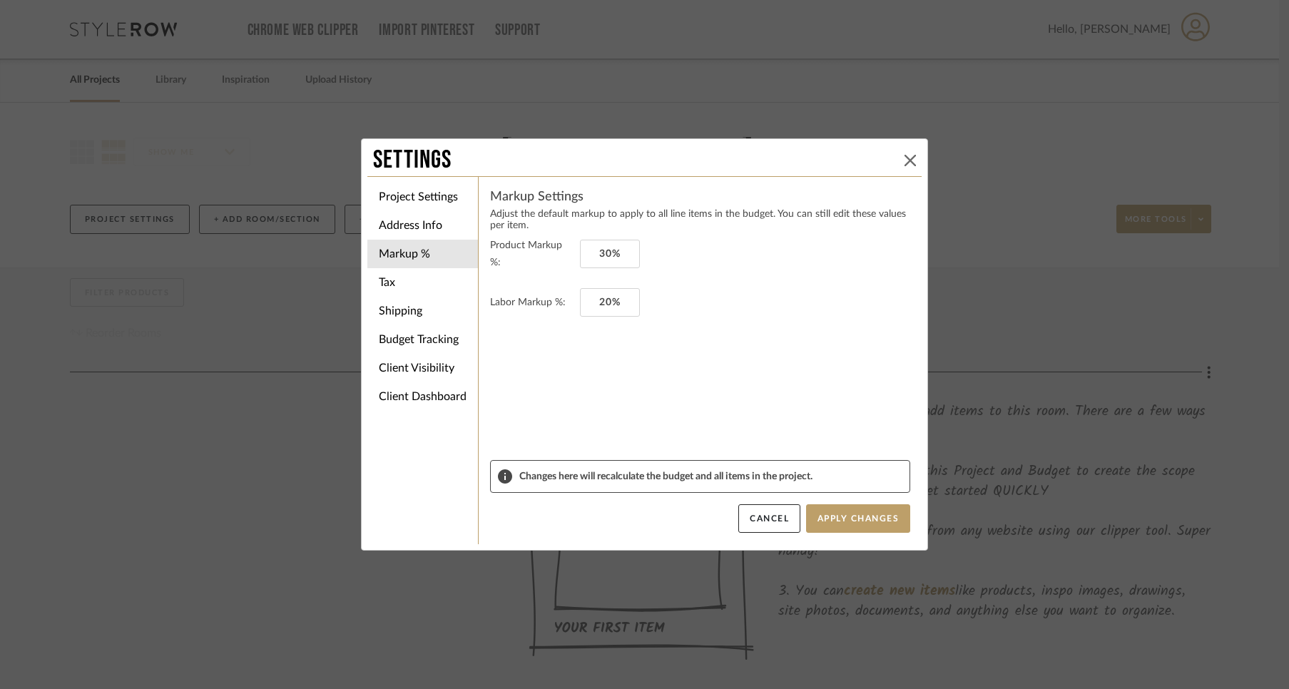
click at [906, 158] on icon at bounding box center [910, 160] width 11 height 11
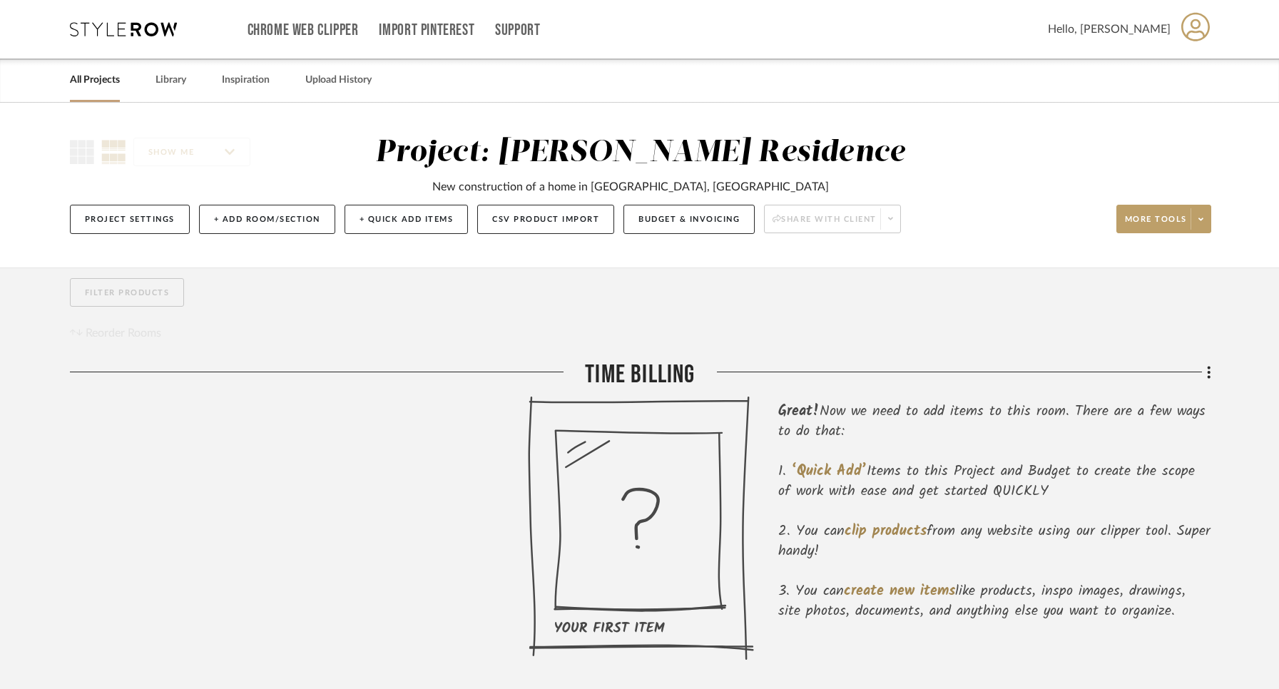
click at [101, 82] on link "All Projects" at bounding box center [95, 80] width 50 height 19
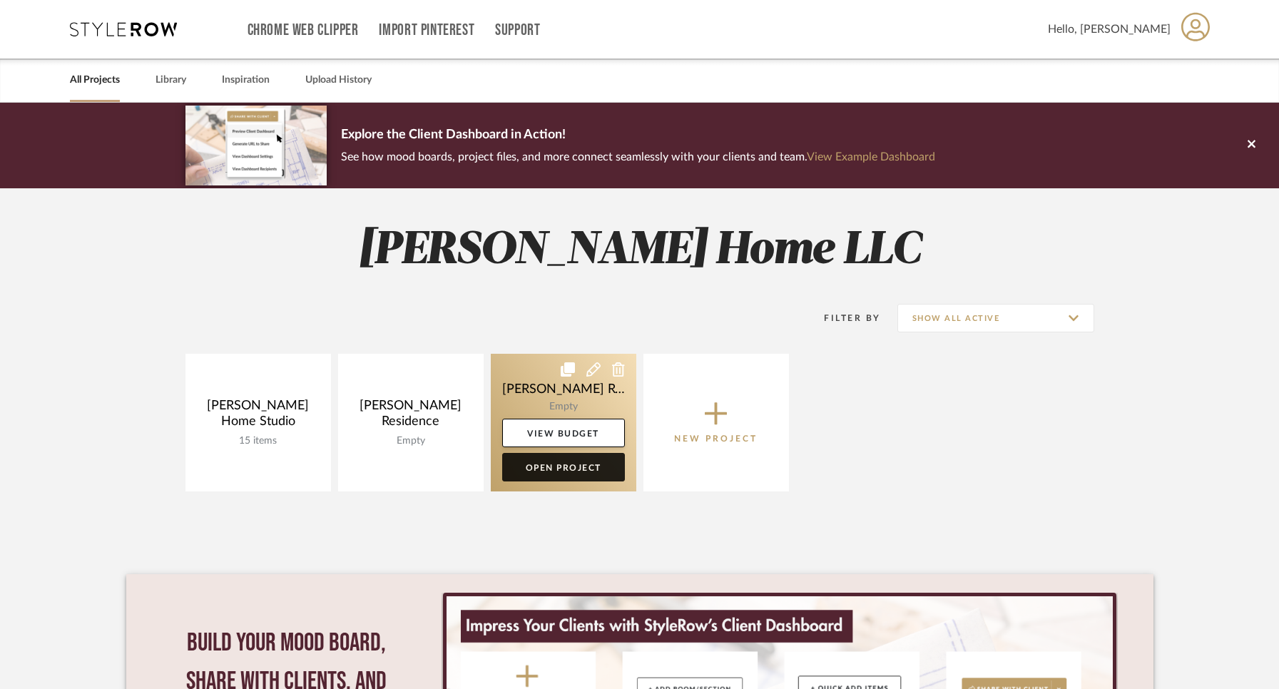
click at [549, 460] on link "Open Project" at bounding box center [563, 467] width 123 height 29
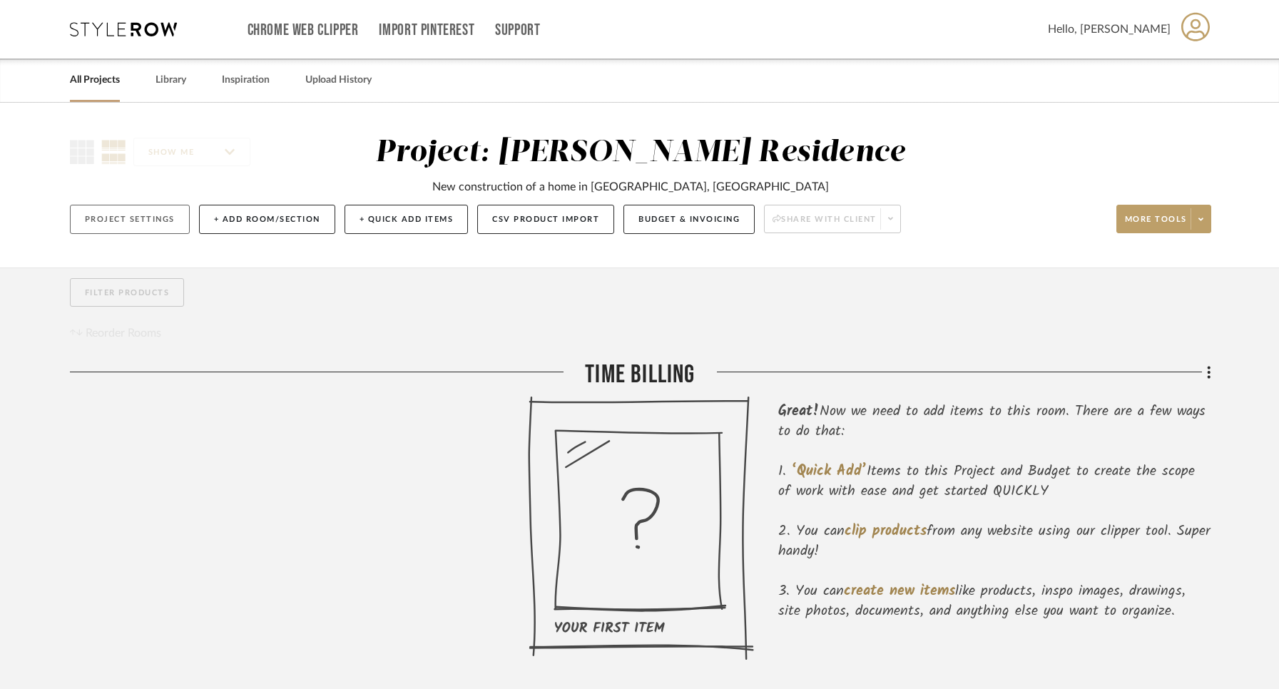
click at [140, 220] on button "Project Settings" at bounding box center [130, 219] width 120 height 29
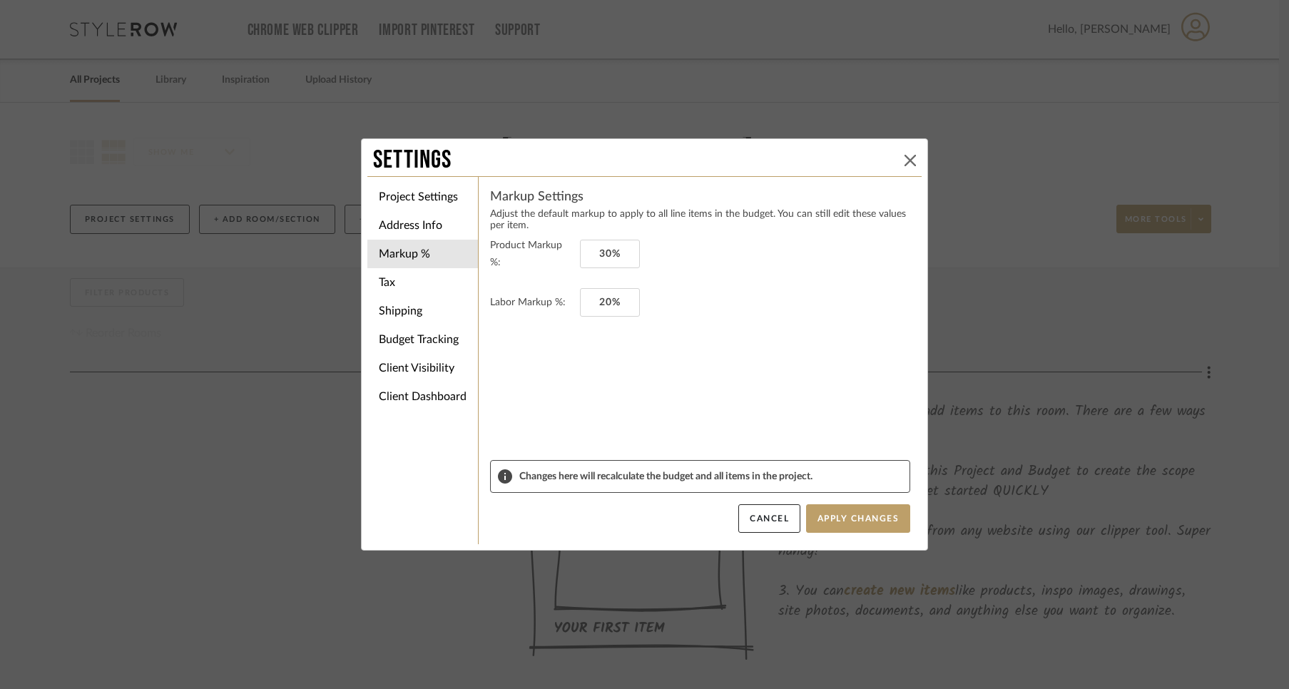
click at [905, 156] on icon at bounding box center [910, 160] width 11 height 11
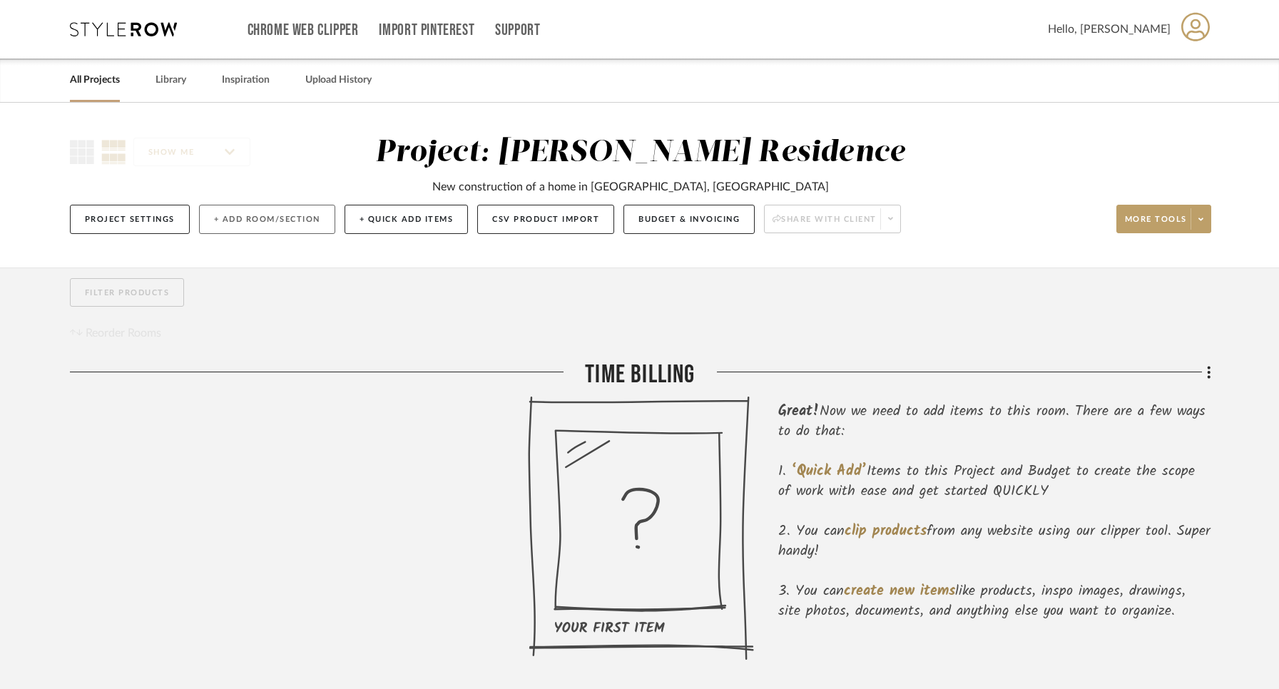
click at [301, 225] on button "+ Add Room/Section" at bounding box center [267, 219] width 136 height 29
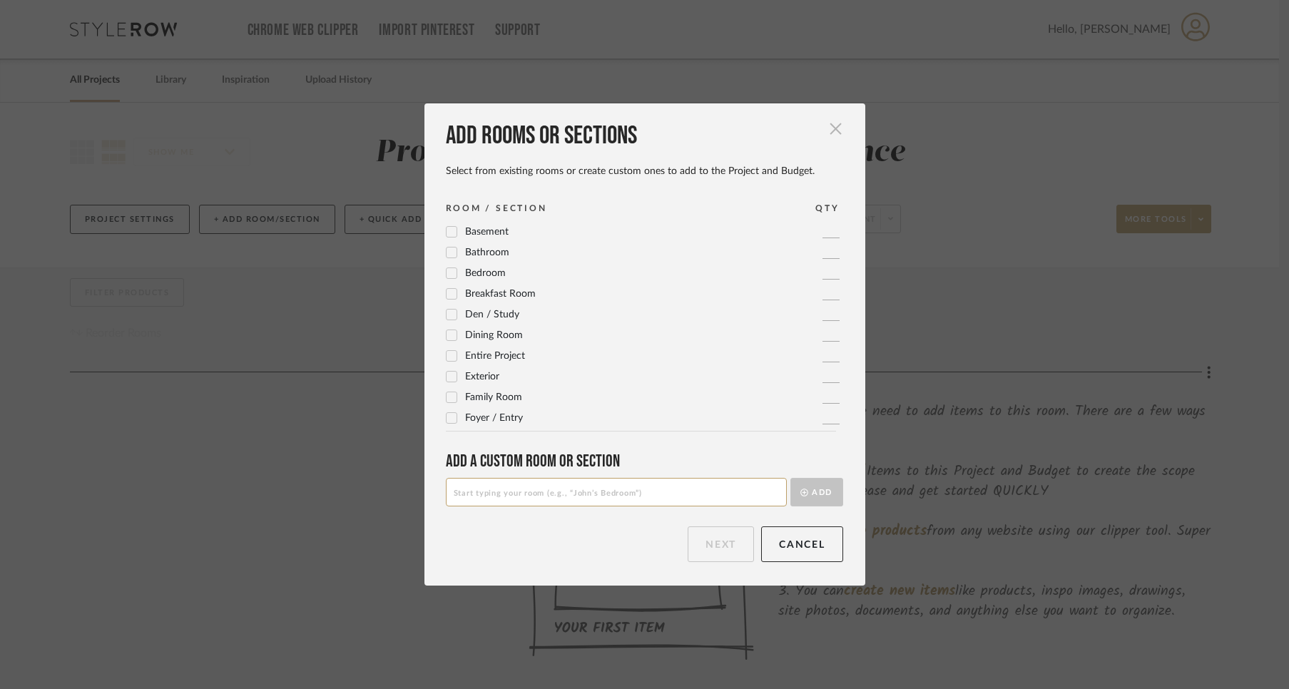
click at [832, 127] on span "button" at bounding box center [836, 129] width 29 height 29
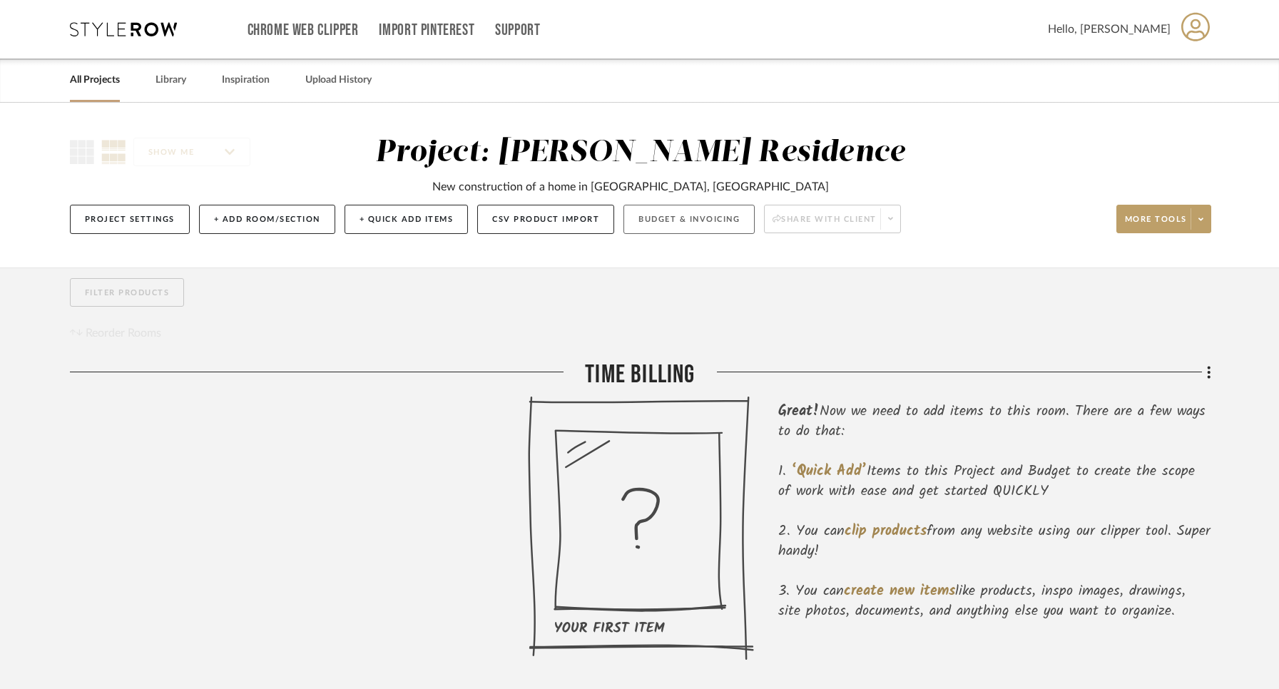
click at [650, 215] on button "Budget & Invoicing" at bounding box center [689, 219] width 131 height 29
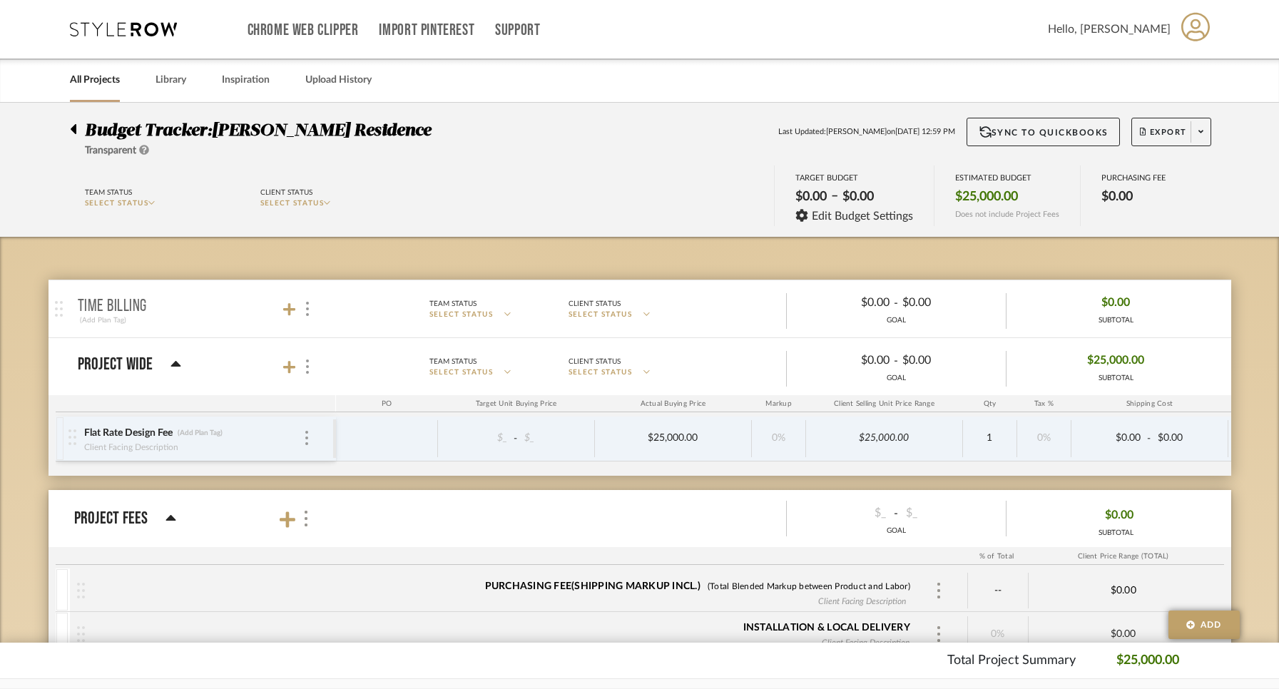
click at [72, 123] on icon at bounding box center [73, 129] width 6 height 17
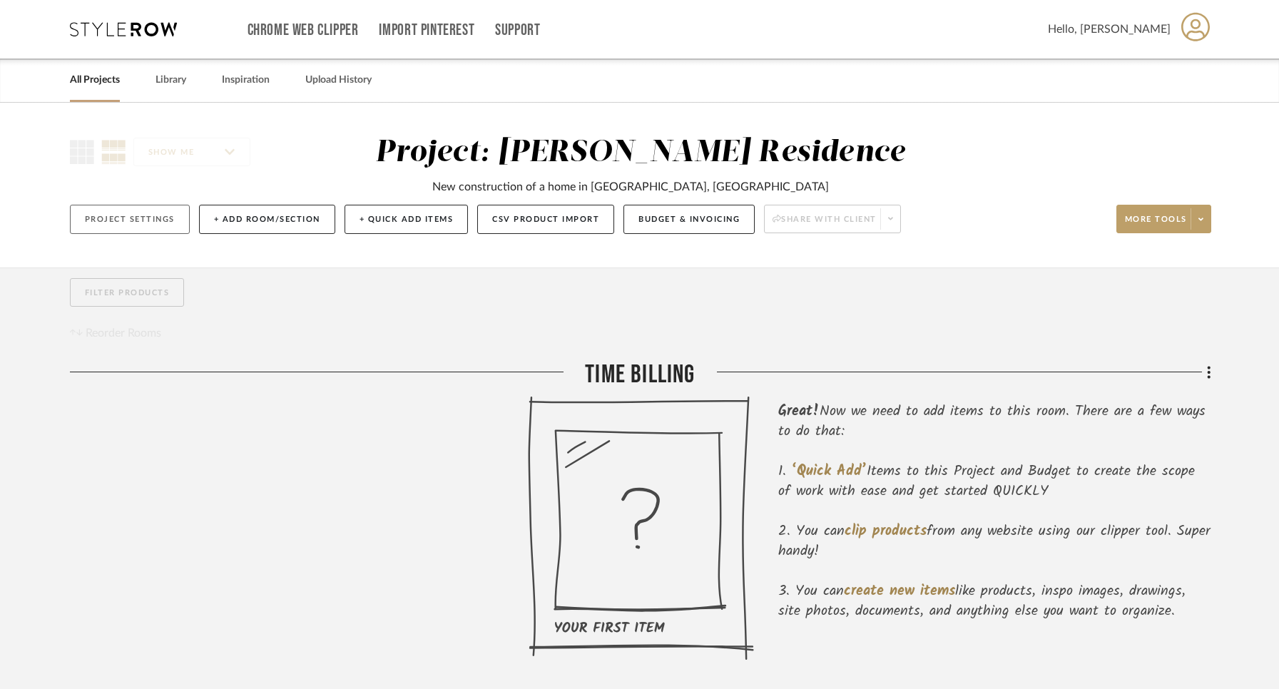
click at [132, 219] on button "Project Settings" at bounding box center [130, 219] width 120 height 29
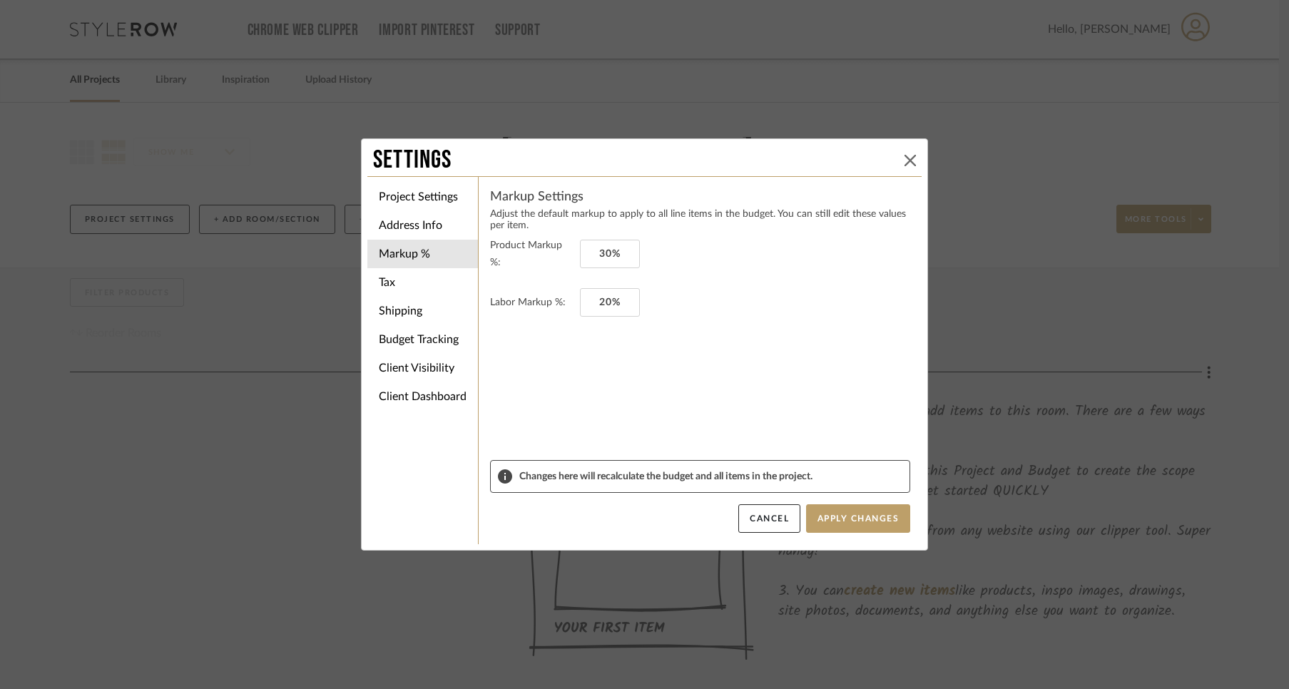
click at [905, 156] on icon at bounding box center [910, 160] width 11 height 11
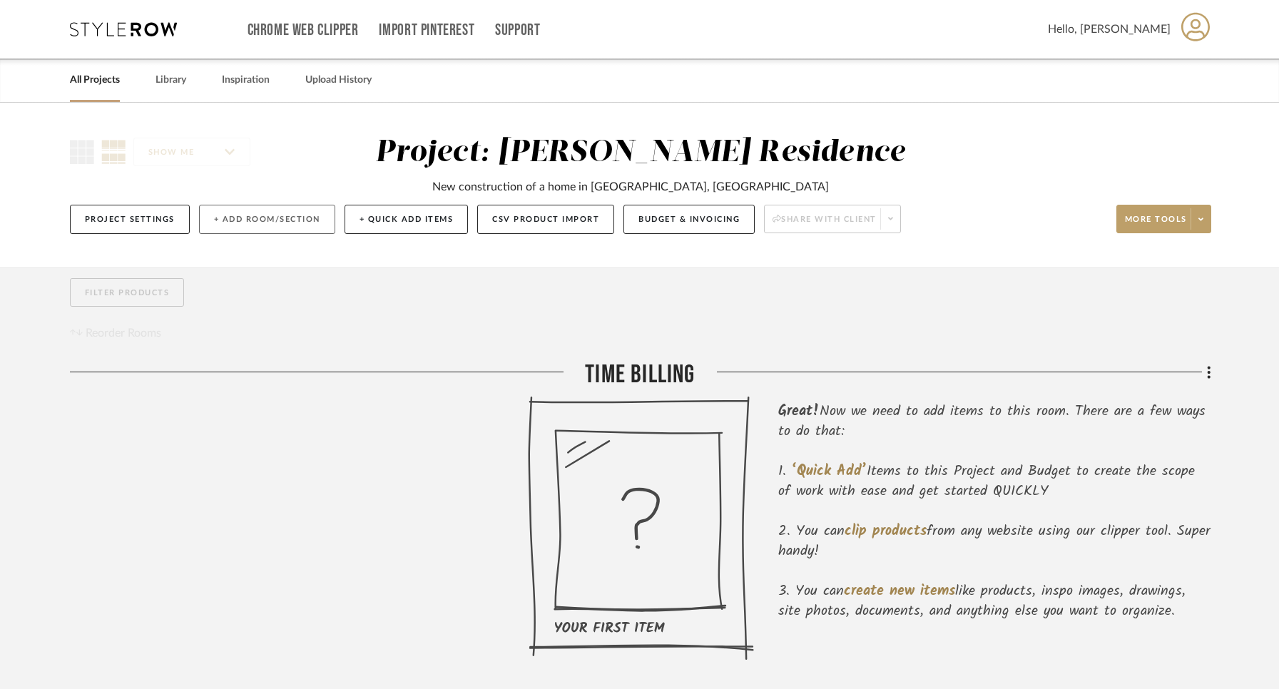
click at [248, 217] on button "+ Add Room/Section" at bounding box center [267, 219] width 136 height 29
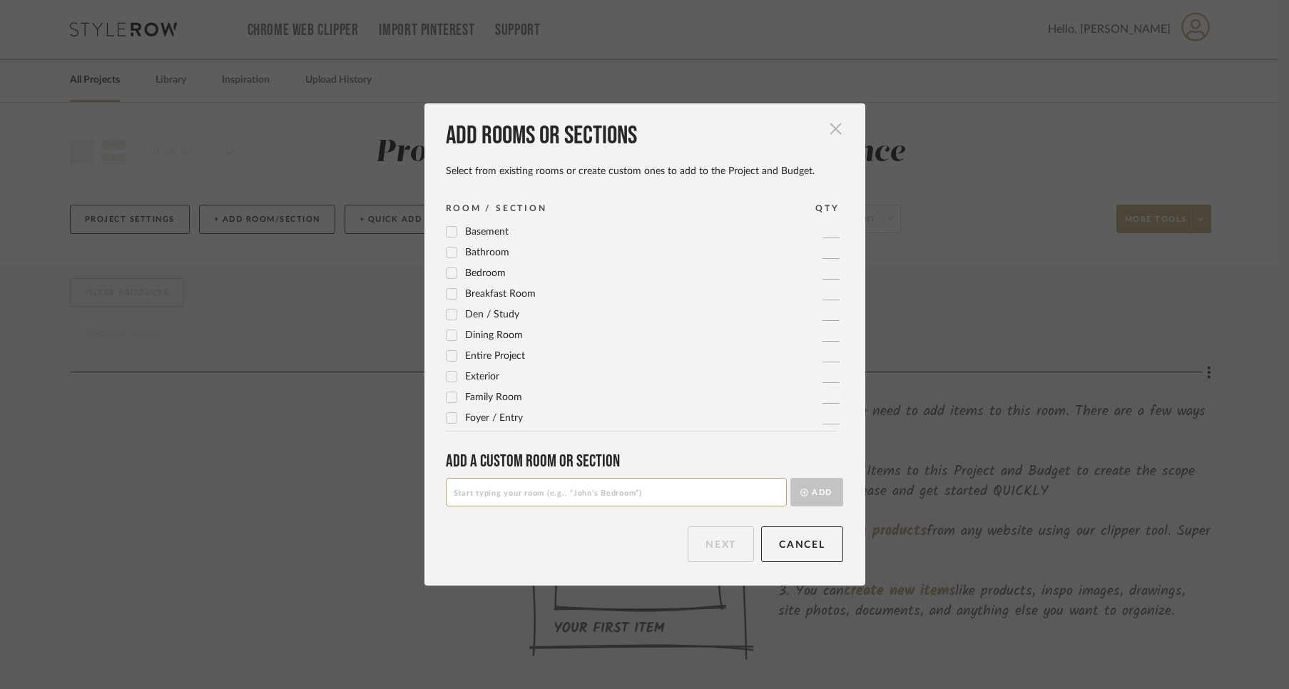
click at [831, 126] on span "button" at bounding box center [836, 129] width 29 height 29
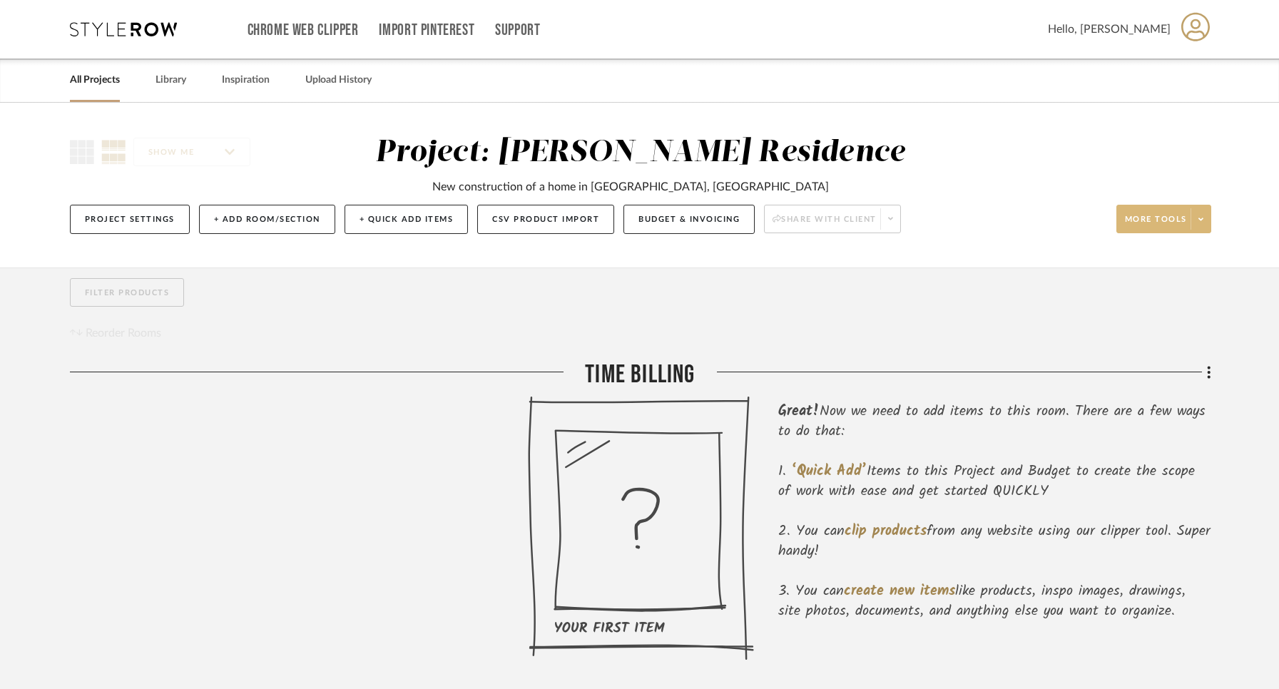
click at [1171, 222] on span "More tools" at bounding box center [1156, 224] width 62 height 21
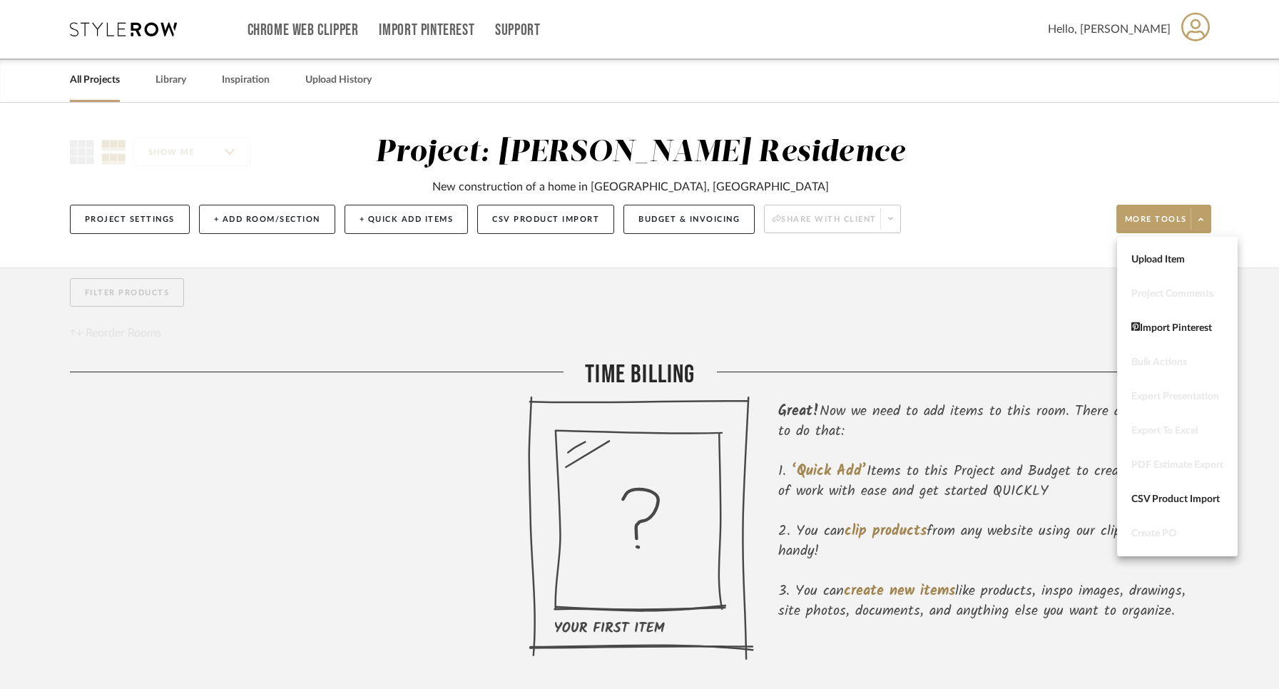
click at [1017, 178] on div at bounding box center [639, 344] width 1279 height 689
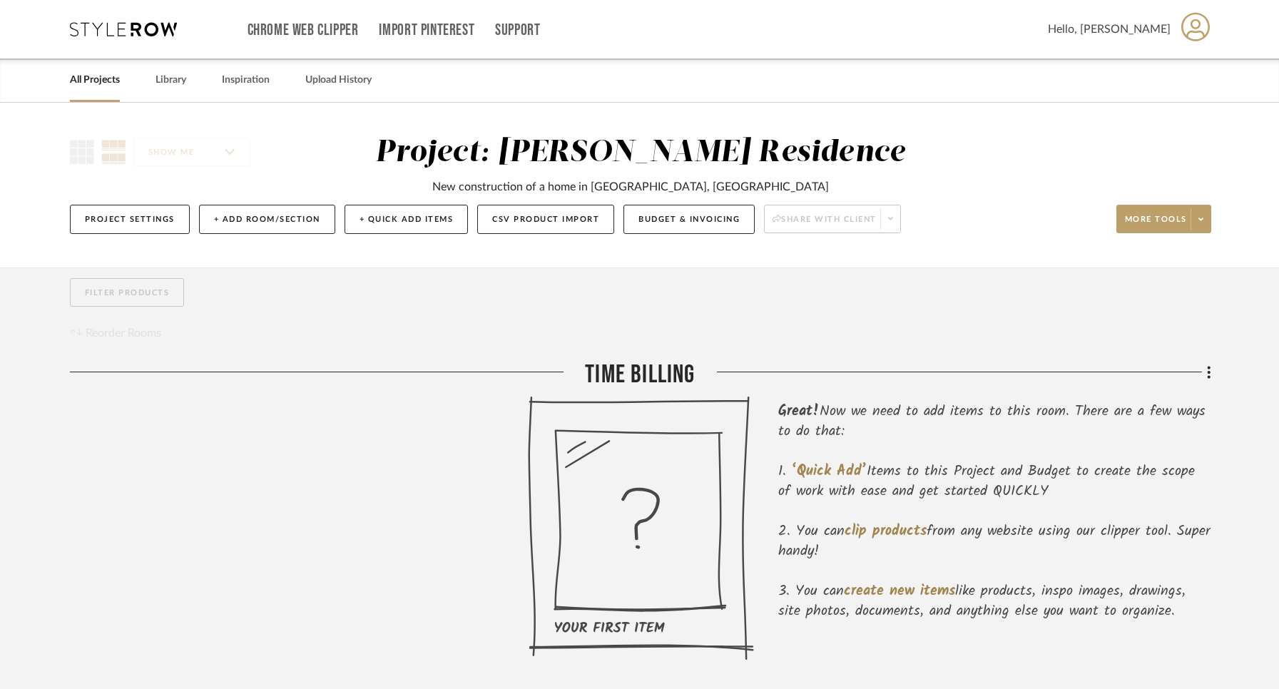
click at [83, 86] on link "All Projects" at bounding box center [95, 80] width 50 height 19
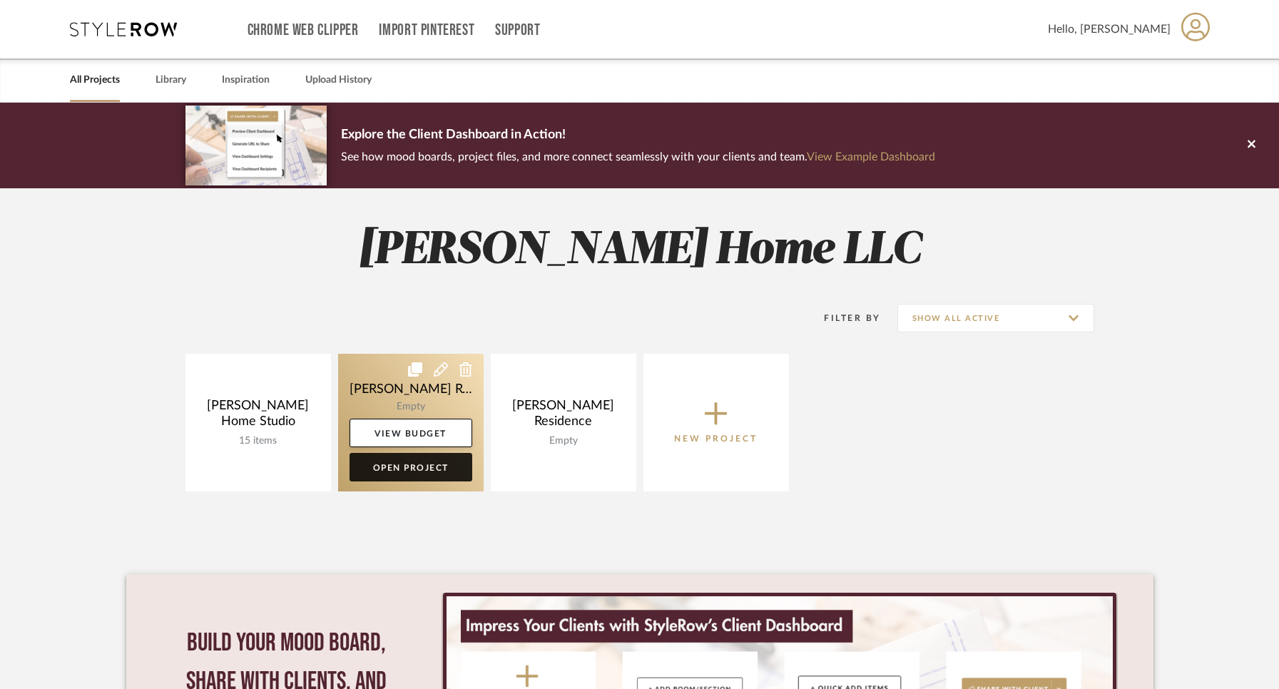
click at [435, 466] on link "Open Project" at bounding box center [411, 467] width 123 height 29
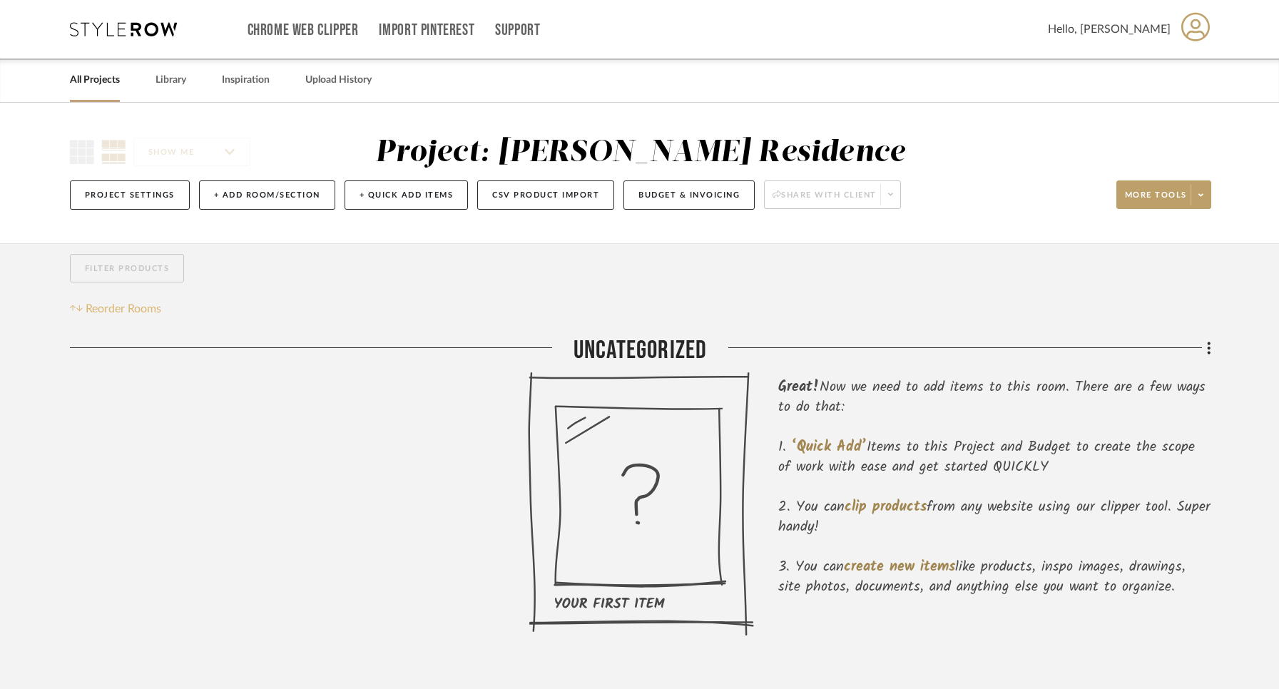
click at [139, 306] on span "Reorder Rooms" at bounding box center [124, 308] width 76 height 17
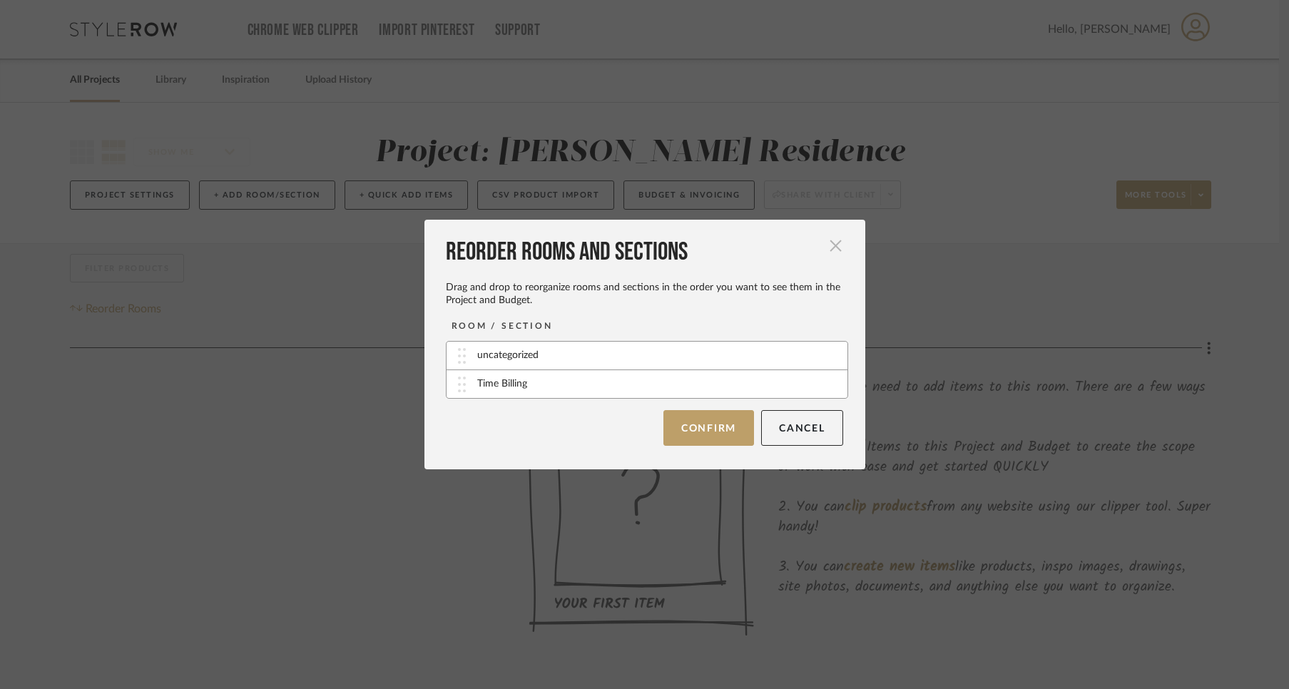
click at [828, 243] on span "button" at bounding box center [836, 245] width 29 height 29
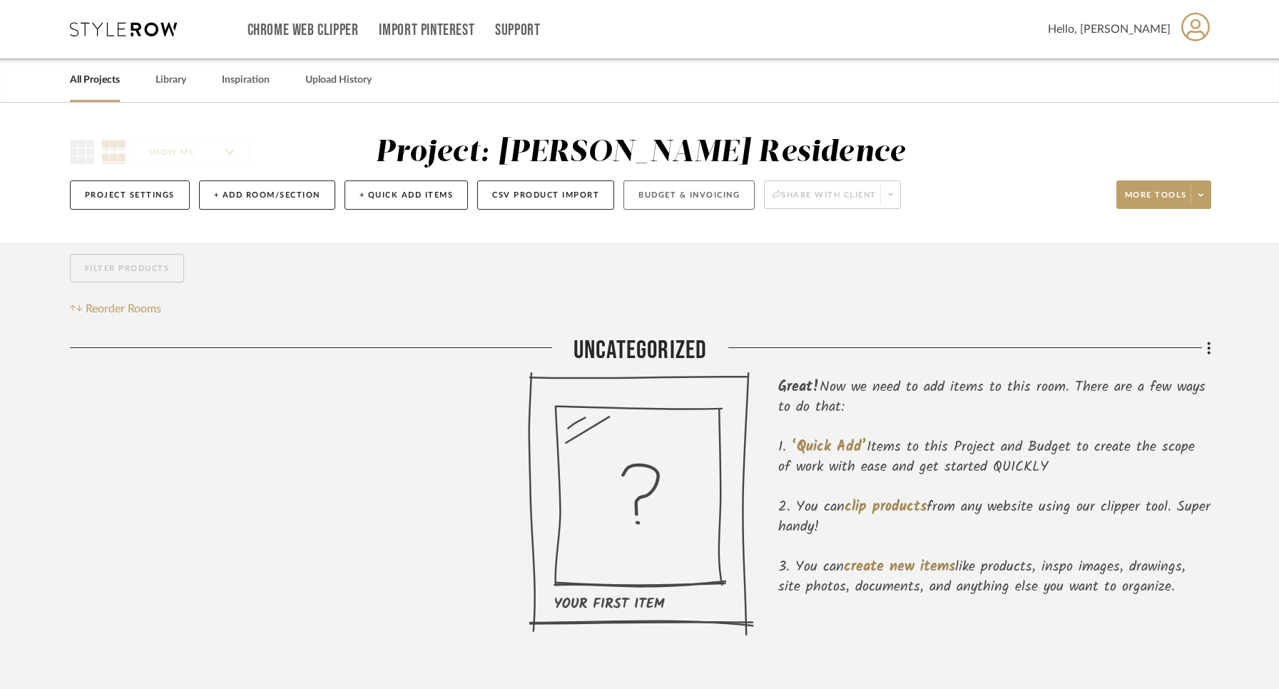
click at [710, 196] on button "Budget & Invoicing" at bounding box center [689, 195] width 131 height 29
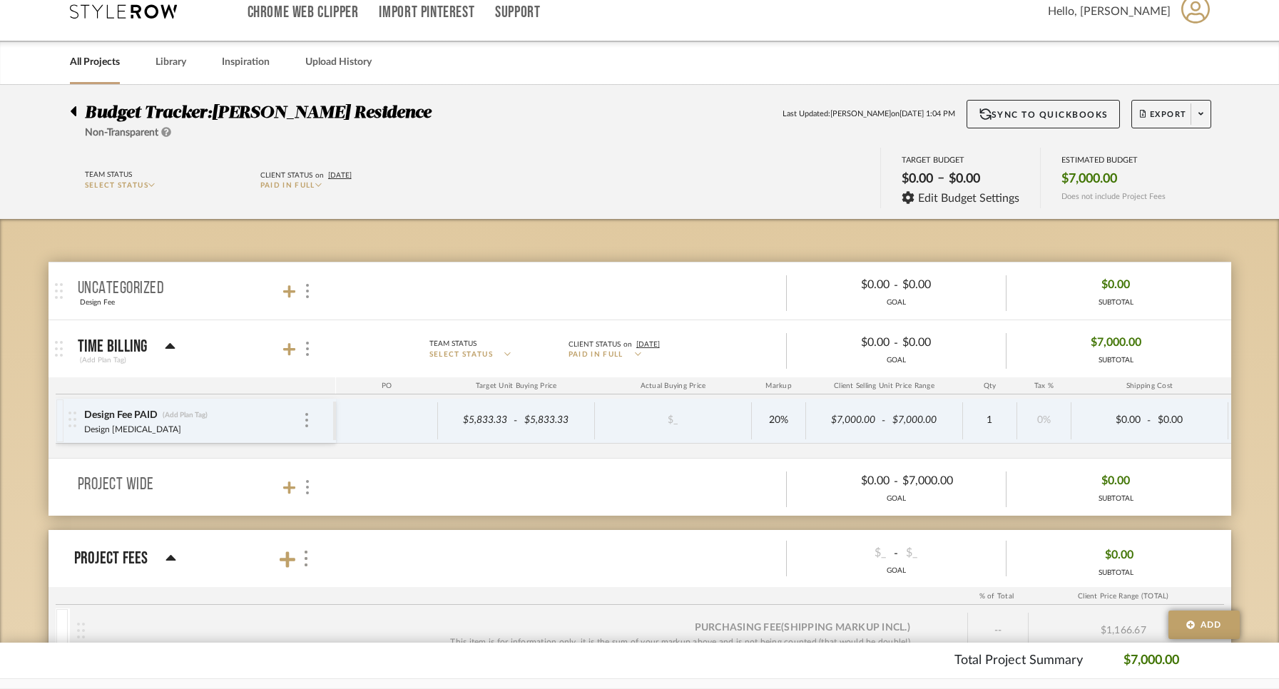
scroll to position [19, 0]
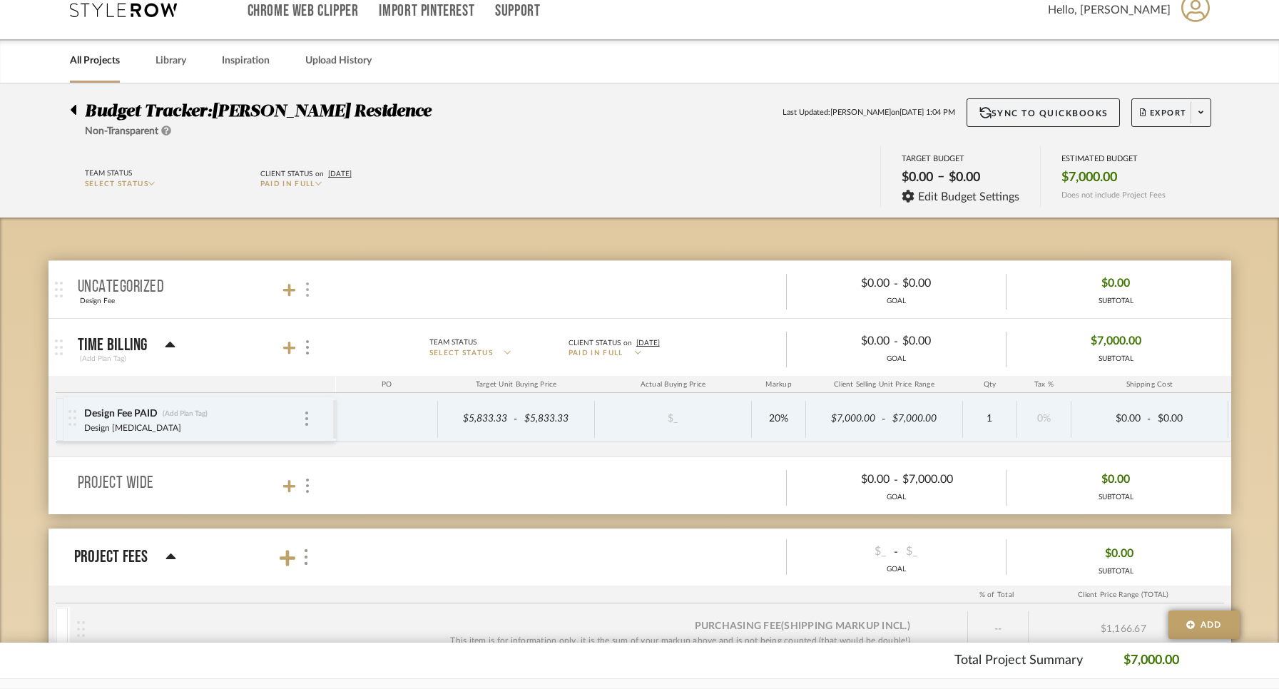
click at [310, 287] on div at bounding box center [307, 289] width 15 height 19
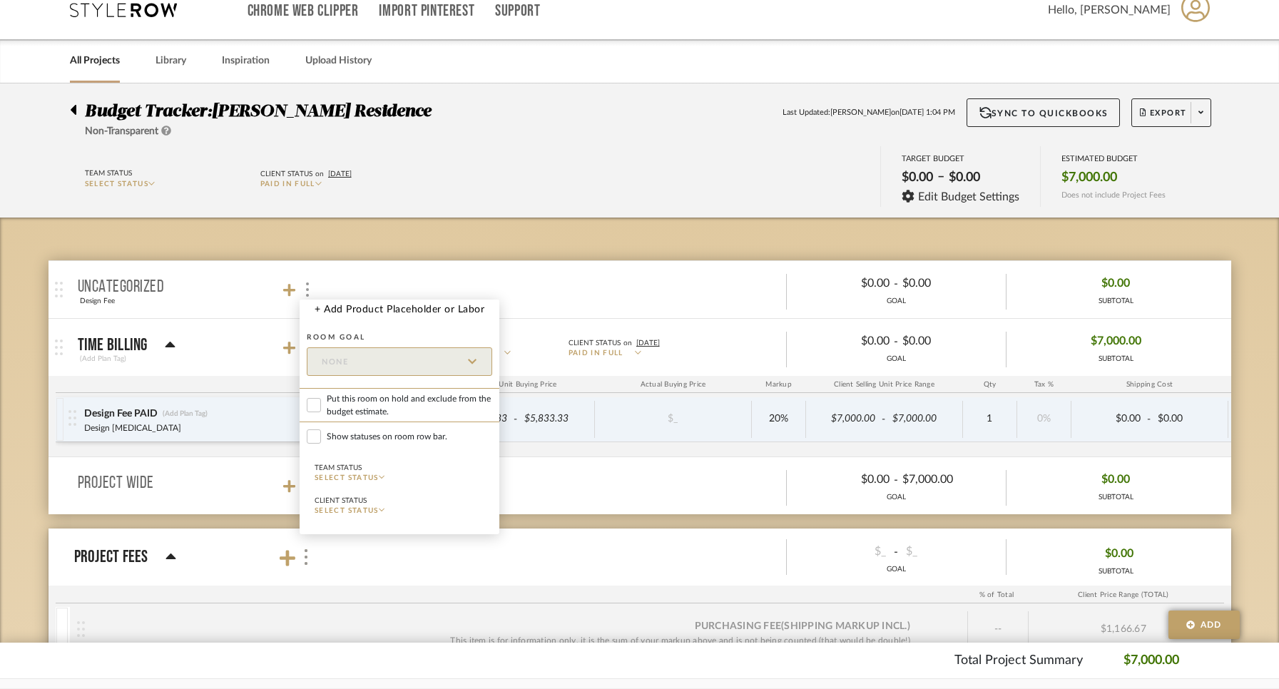
click at [665, 295] on div at bounding box center [639, 344] width 1279 height 689
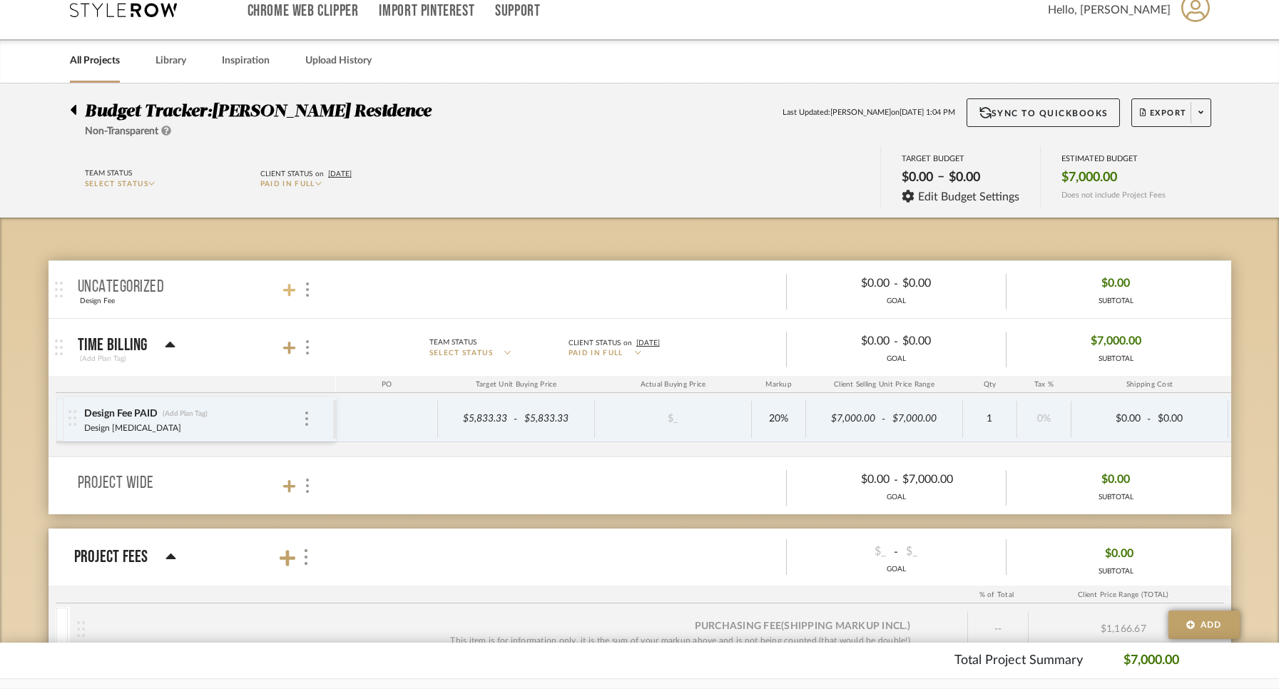
click at [290, 283] on icon at bounding box center [289, 290] width 13 height 14
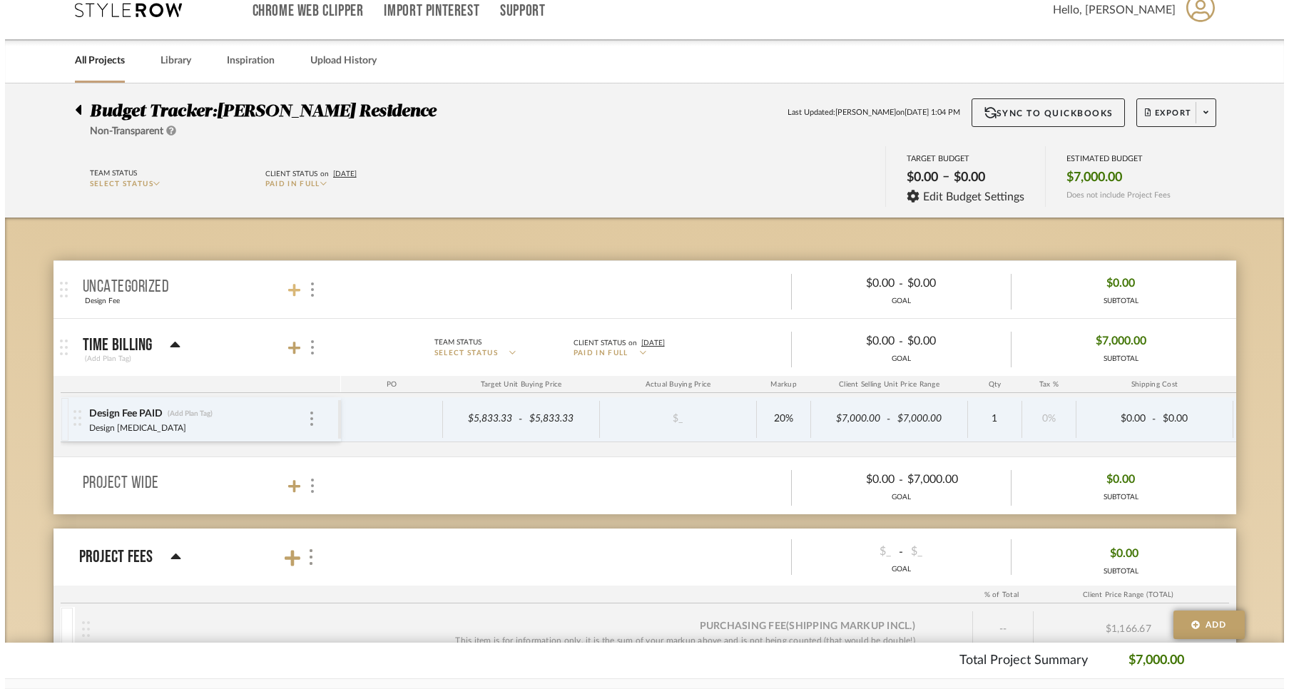
scroll to position [0, 0]
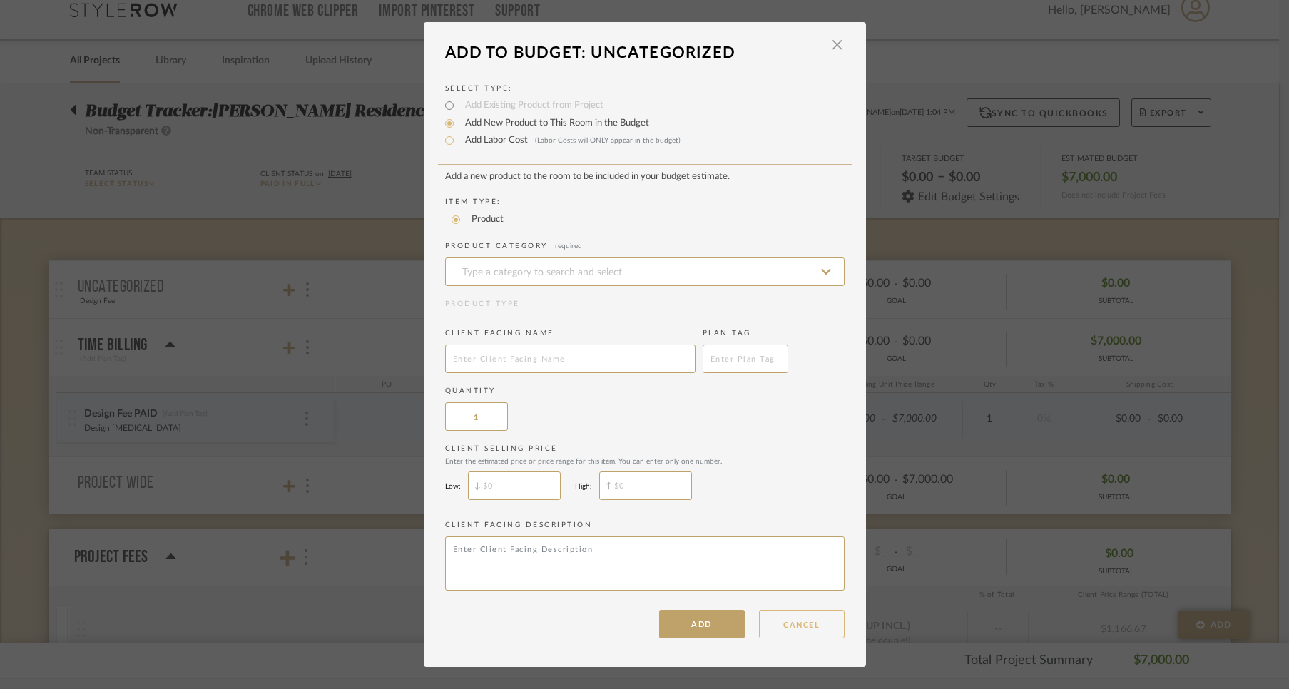
click at [789, 624] on button "CANCEL" at bounding box center [802, 624] width 86 height 29
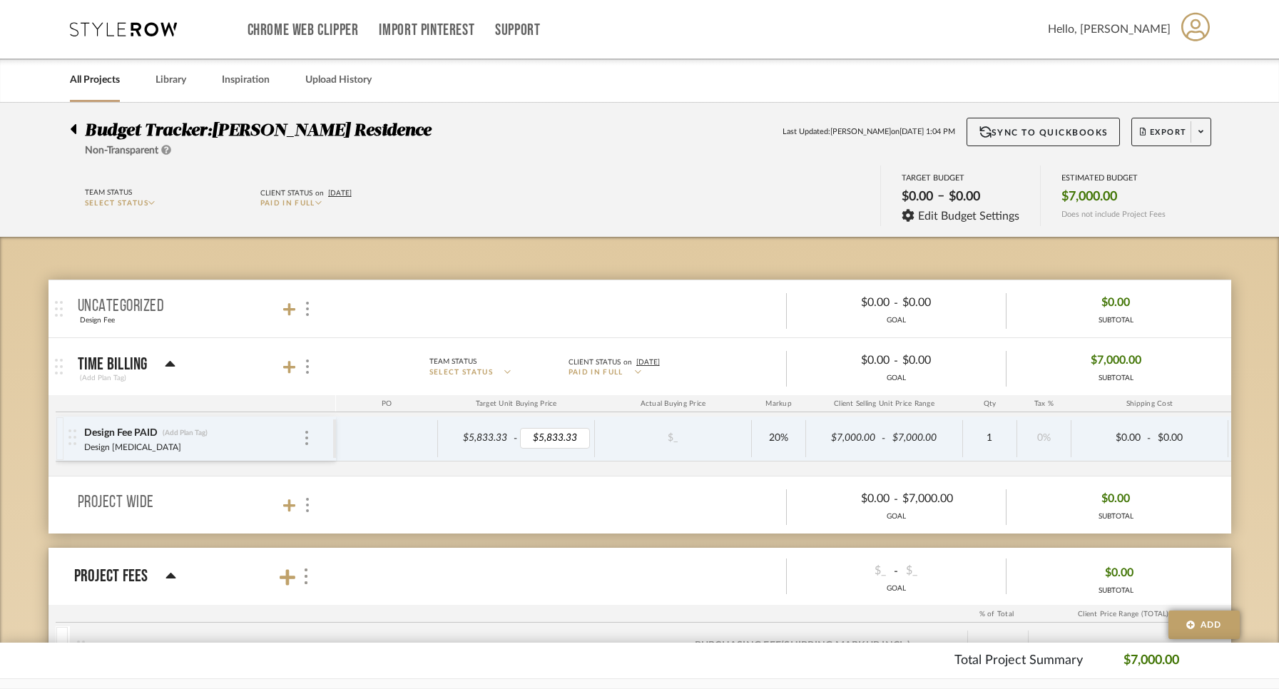
click at [75, 124] on icon at bounding box center [74, 129] width 6 height 10
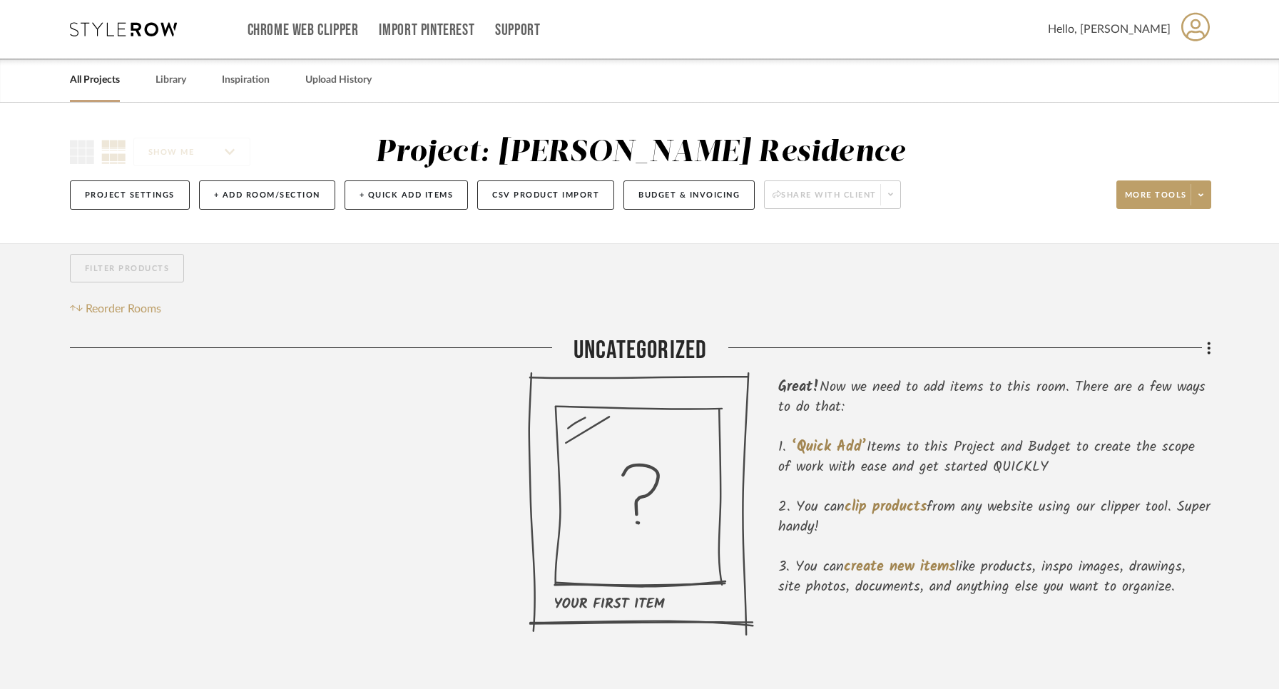
click at [98, 73] on link "All Projects" at bounding box center [95, 80] width 50 height 19
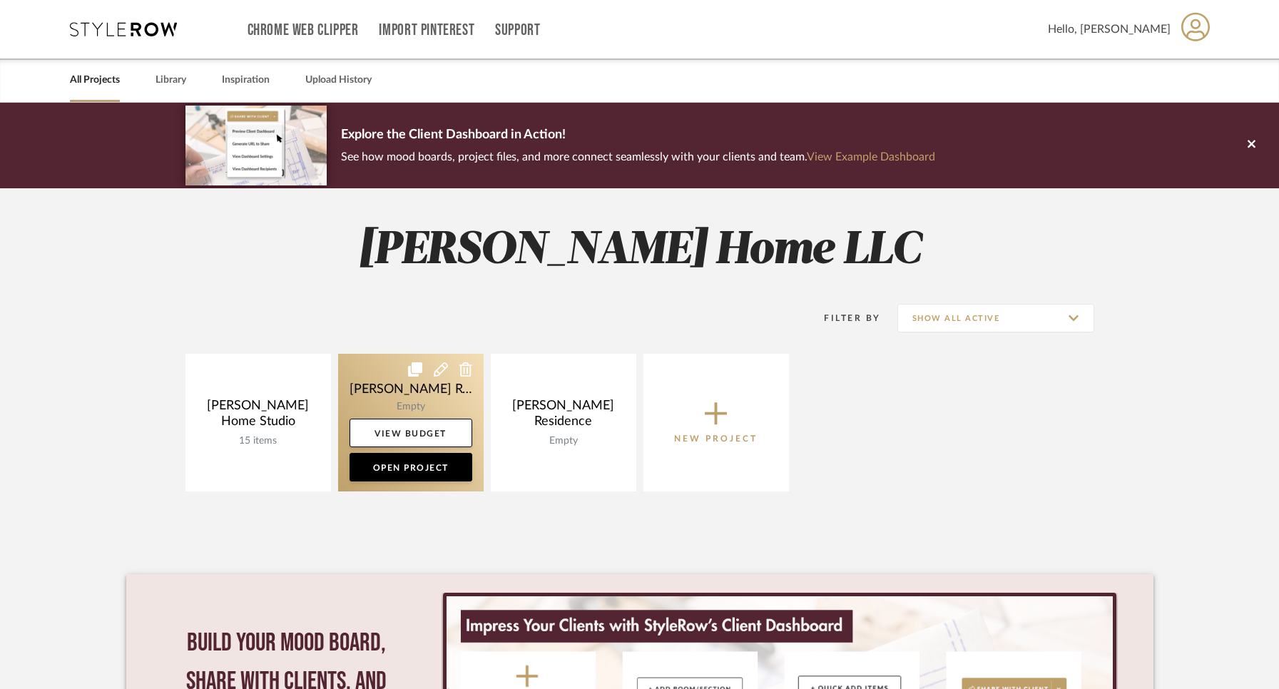
click at [464, 367] on icon at bounding box center [466, 369] width 13 height 14
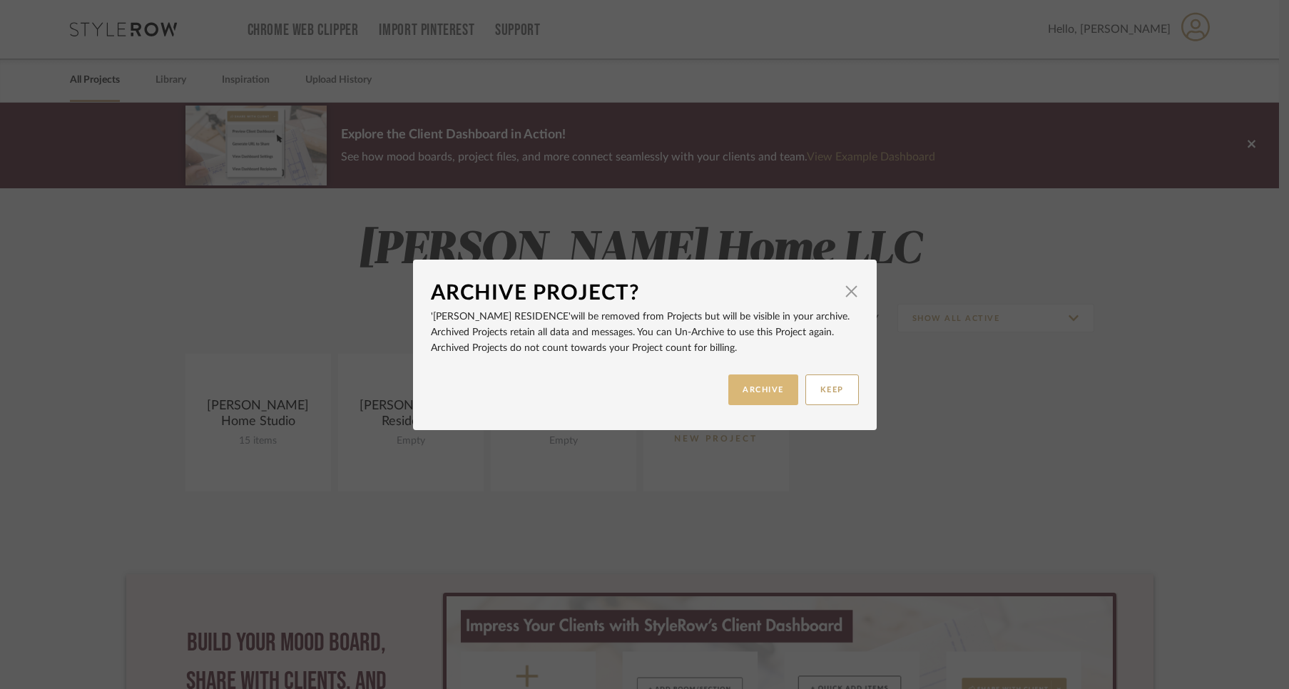
click at [776, 387] on button "ARCHIVE" at bounding box center [764, 390] width 70 height 31
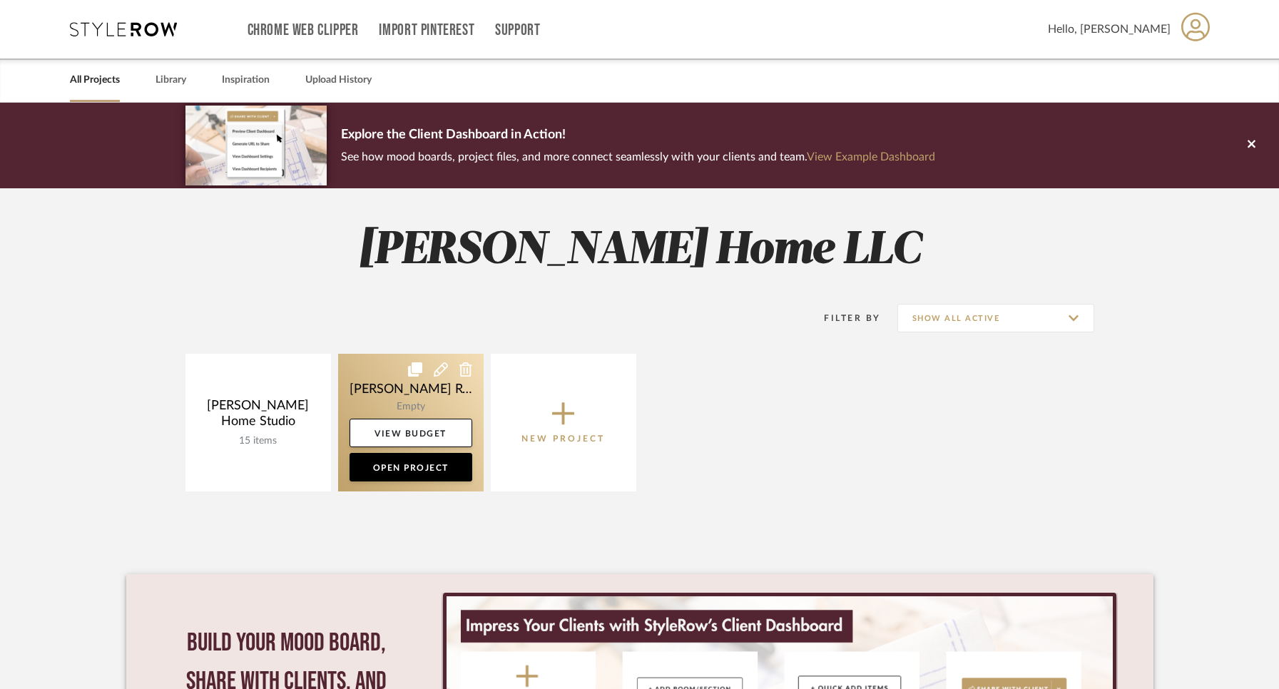
click at [469, 371] on icon at bounding box center [466, 369] width 13 height 14
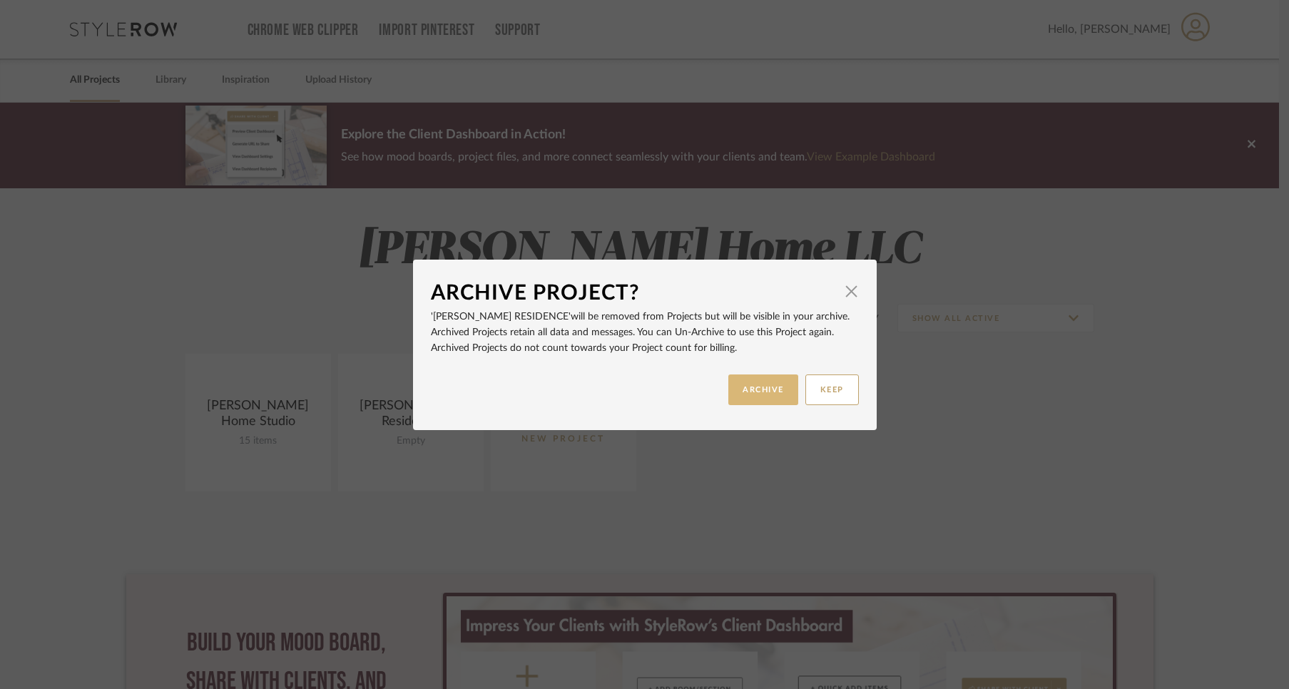
click at [746, 387] on button "ARCHIVE" at bounding box center [764, 390] width 70 height 31
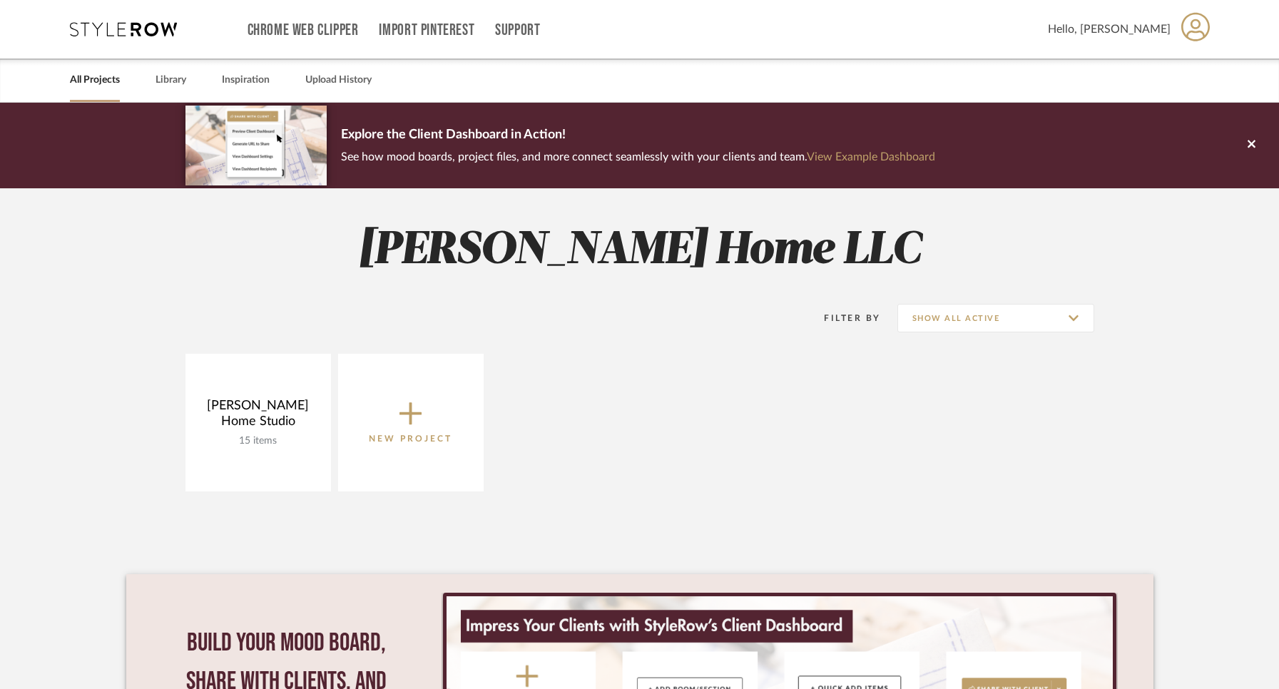
click at [1256, 143] on icon at bounding box center [1252, 144] width 8 height 13
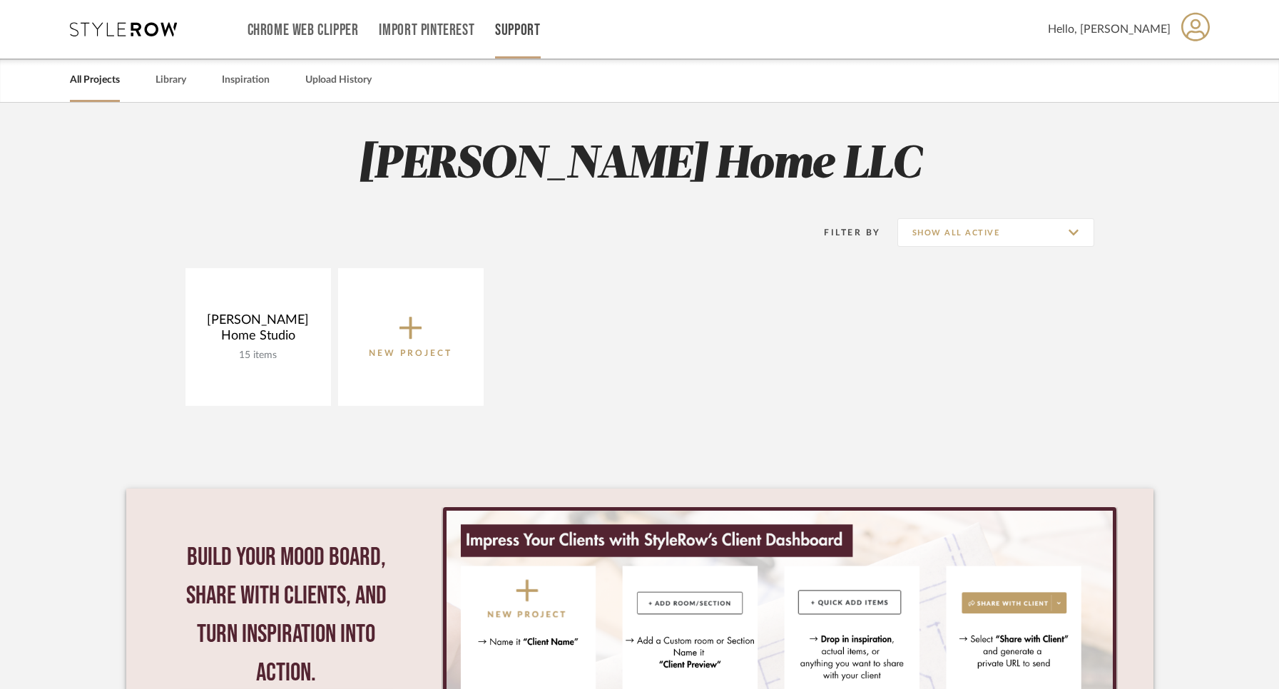
click at [519, 24] on link "Support" at bounding box center [517, 30] width 45 height 12
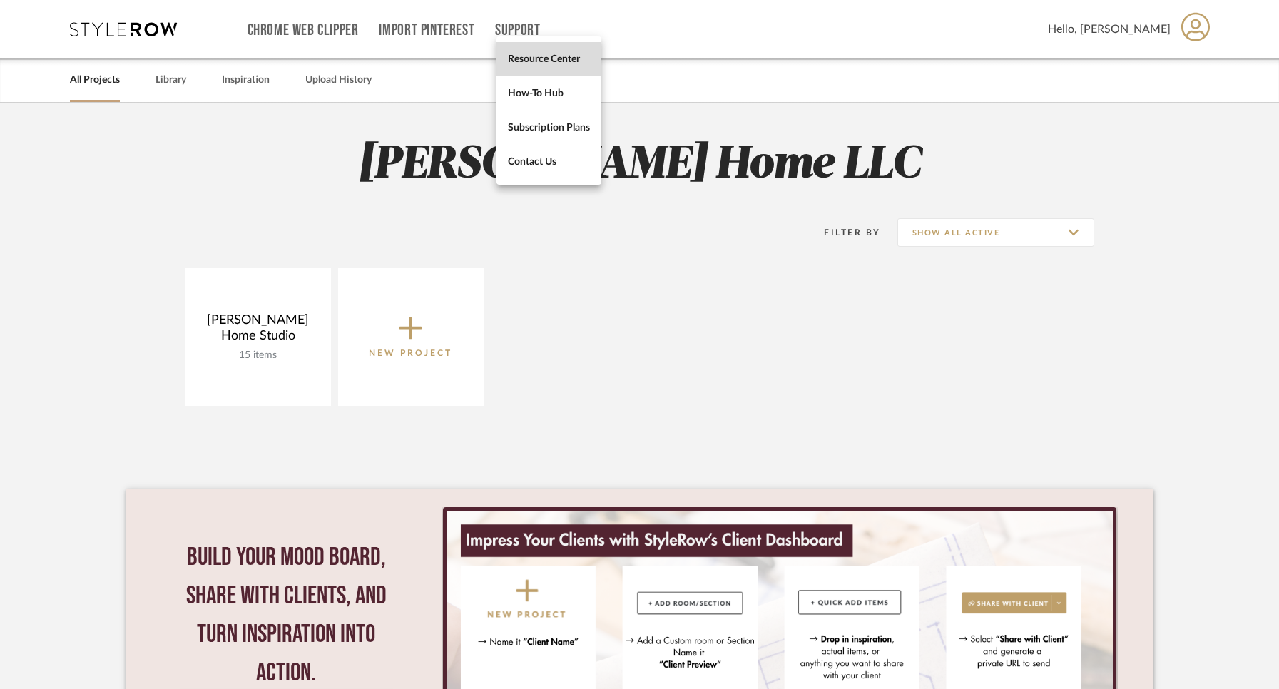
click at [544, 55] on span "Resource Center" at bounding box center [549, 59] width 82 height 12
